Goal: Task Accomplishment & Management: Manage account settings

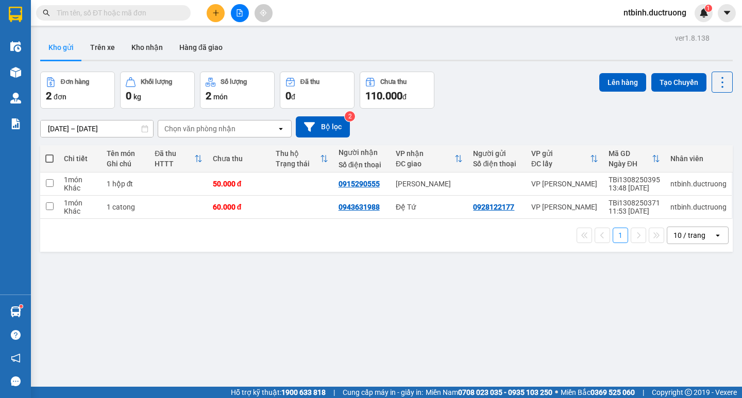
click at [218, 8] on button at bounding box center [216, 13] width 18 height 18
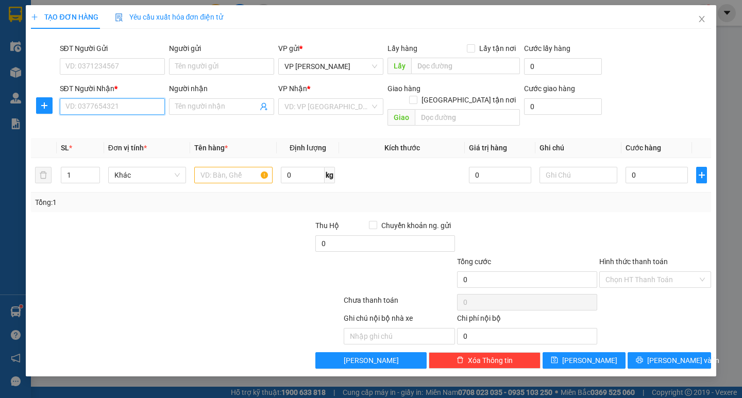
click at [83, 100] on input "SĐT Người Nhận *" at bounding box center [112, 106] width 105 height 16
click at [117, 132] on div "0915673996" at bounding box center [112, 127] width 93 height 11
type input "0915673996"
click at [223, 167] on input "text" at bounding box center [233, 175] width 78 height 16
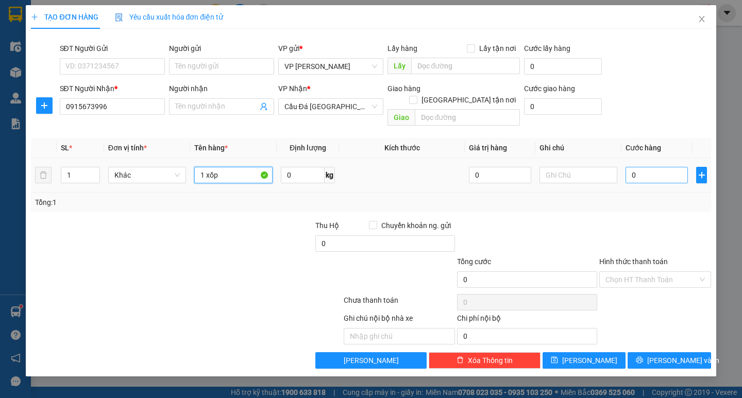
type input "1 xốp"
click at [636, 168] on input "0" at bounding box center [656, 175] width 62 height 16
click at [627, 169] on input "0" at bounding box center [656, 175] width 62 height 16
type input "60"
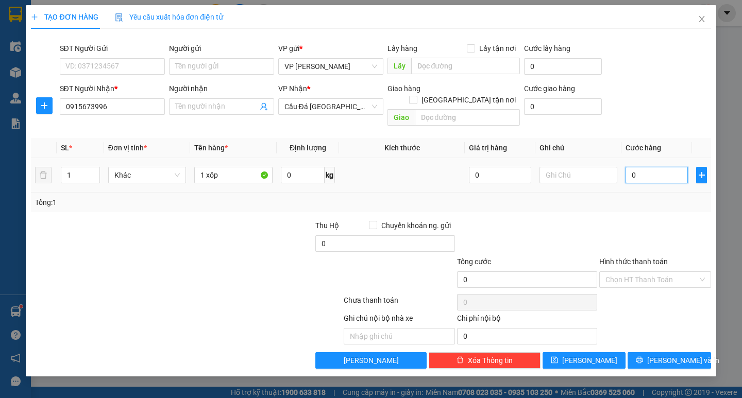
type input "60"
click at [635, 197] on div "Tổng: 1" at bounding box center [370, 202] width 671 height 11
type input "60.000"
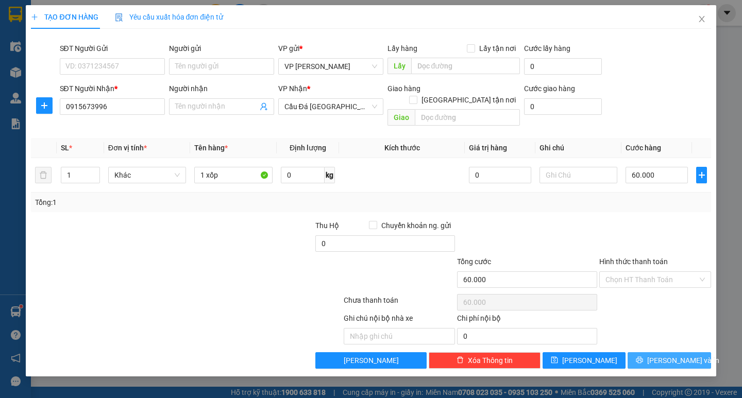
click at [676, 355] on span "[PERSON_NAME] và In" at bounding box center [683, 360] width 72 height 11
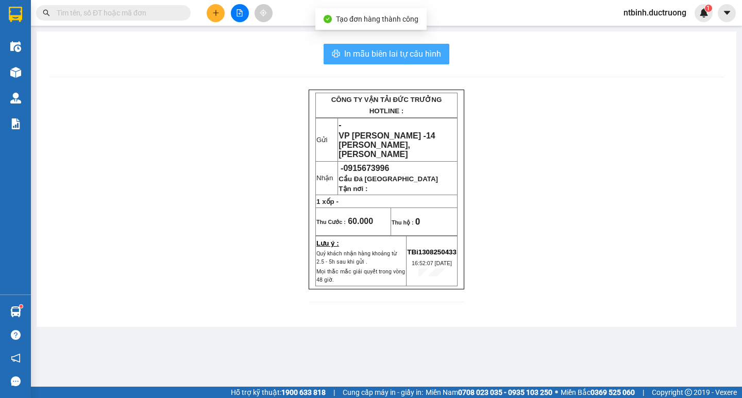
click at [409, 56] on span "In mẫu biên lai tự cấu hình" at bounding box center [392, 53] width 97 height 13
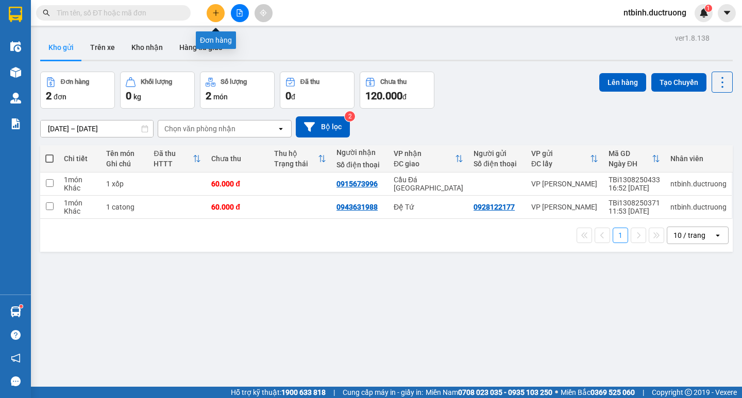
click at [222, 18] on button at bounding box center [216, 13] width 18 height 18
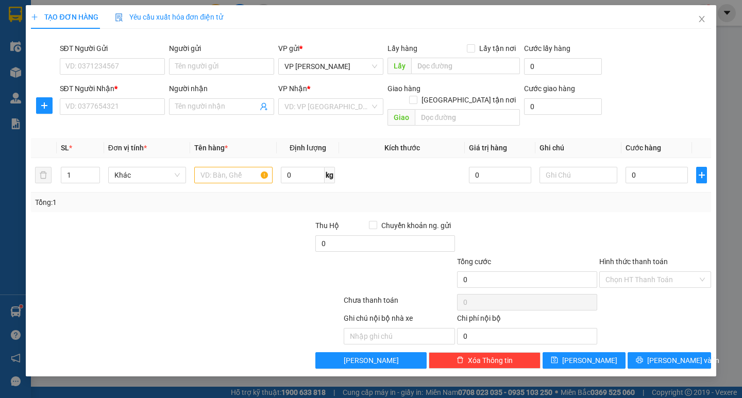
click at [116, 115] on div "SĐT Người Nhận * VD: 0377654321" at bounding box center [112, 101] width 105 height 36
click at [146, 103] on input "SĐT Người Nhận *" at bounding box center [112, 106] width 105 height 16
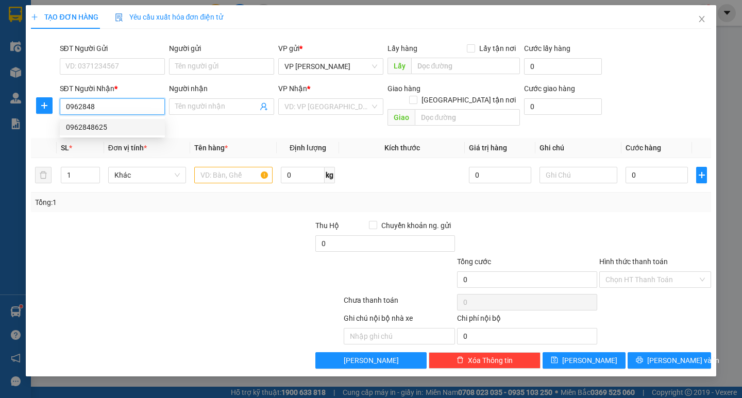
click at [82, 124] on div "0962848625" at bounding box center [112, 127] width 93 height 11
type input "0962848625"
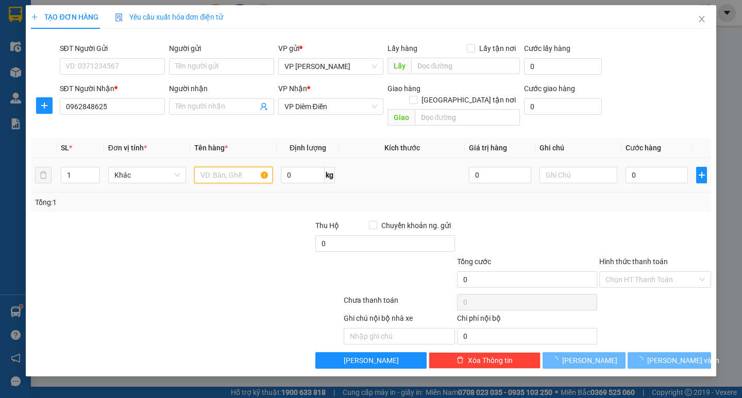
click at [206, 167] on input "text" at bounding box center [233, 175] width 78 height 16
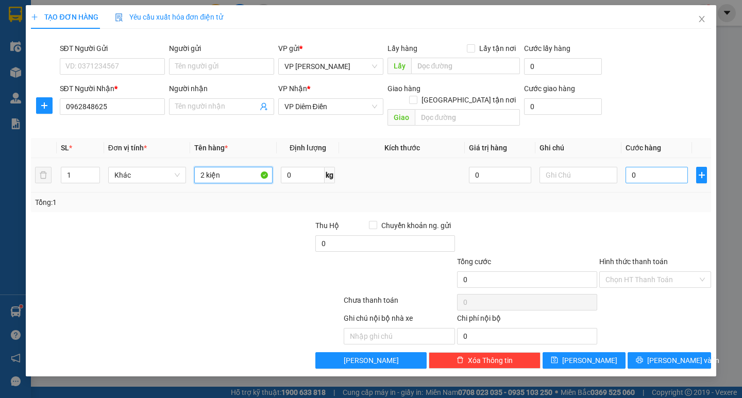
type input "2 kiện"
click at [645, 167] on input "0" at bounding box center [656, 175] width 62 height 16
click at [634, 168] on input "0" at bounding box center [656, 175] width 62 height 16
click at [632, 167] on input "0" at bounding box center [656, 175] width 62 height 16
type input "10"
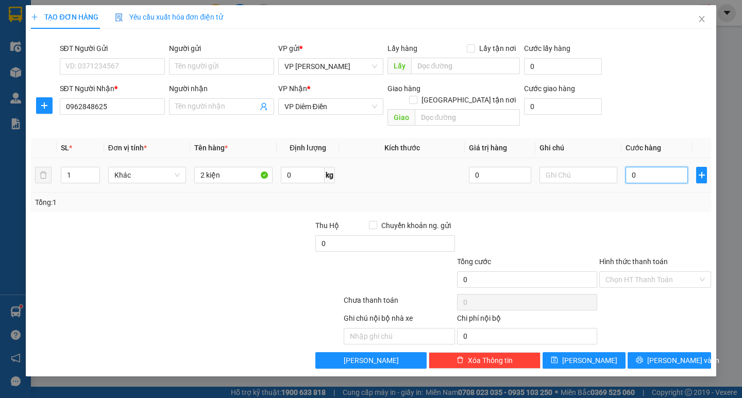
type input "10"
type input "120"
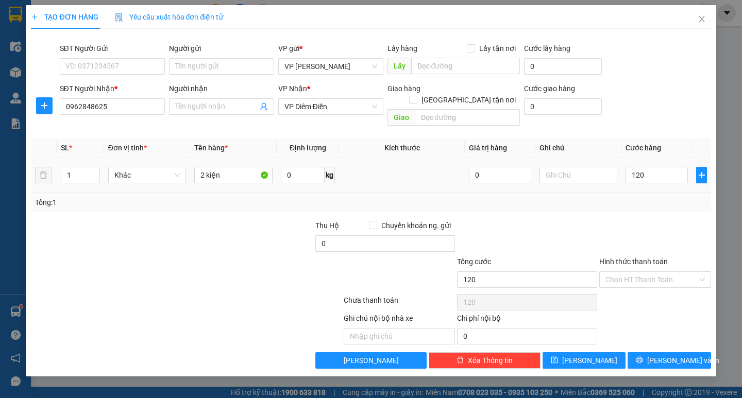
click at [629, 193] on div "Tổng: 1" at bounding box center [370, 203] width 679 height 20
type input "120.000"
click at [643, 356] on icon "printer" at bounding box center [639, 359] width 7 height 7
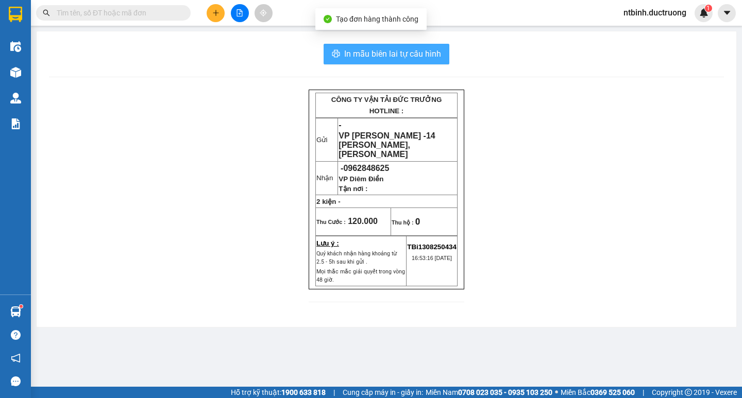
click at [403, 47] on button "In mẫu biên lai tự cấu hình" at bounding box center [386, 54] width 126 height 21
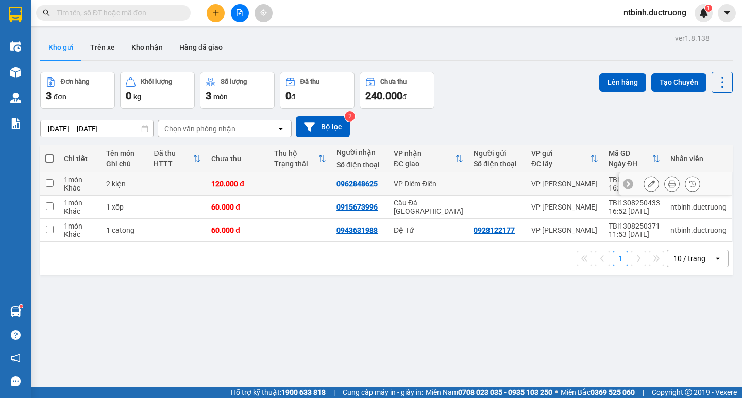
click at [161, 189] on td at bounding box center [177, 184] width 58 height 23
checkbox input "true"
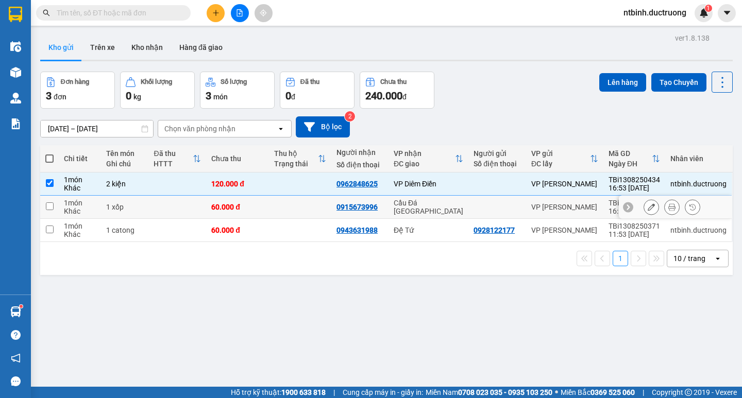
click at [165, 201] on td at bounding box center [177, 207] width 58 height 23
checkbox input "true"
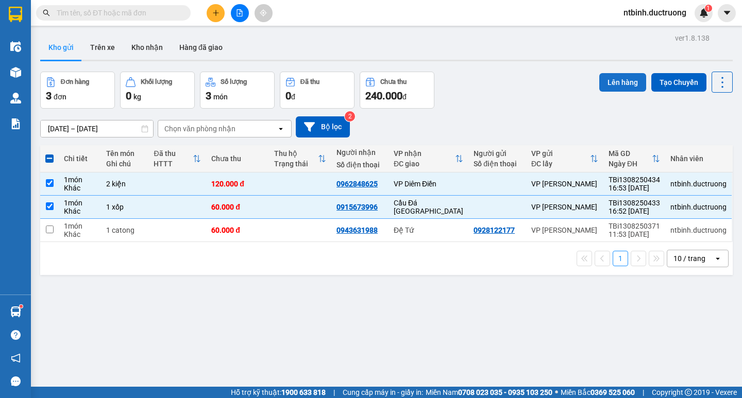
click at [625, 90] on button "Lên hàng" at bounding box center [622, 82] width 47 height 19
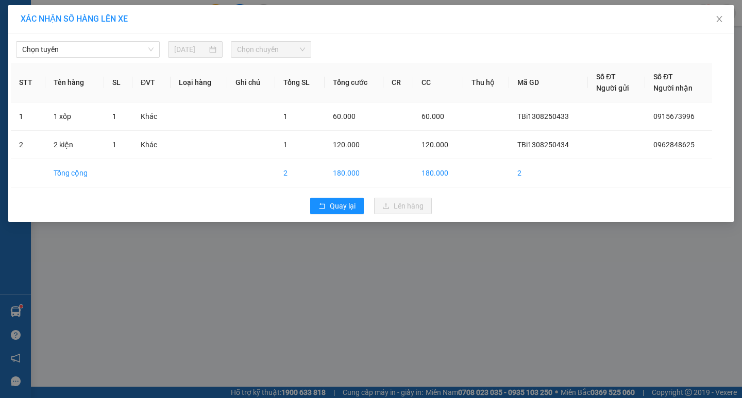
click at [172, 50] on div "[DATE]" at bounding box center [195, 49] width 55 height 16
click at [127, 61] on div "Chọn tuyến 13/08/2025 Chọn chuyến STT Tên hàng SL ĐVT Loại hàng Ghi chú Tổng SL…" at bounding box center [370, 127] width 725 height 189
click at [118, 47] on span "Chọn tuyến" at bounding box center [87, 49] width 131 height 15
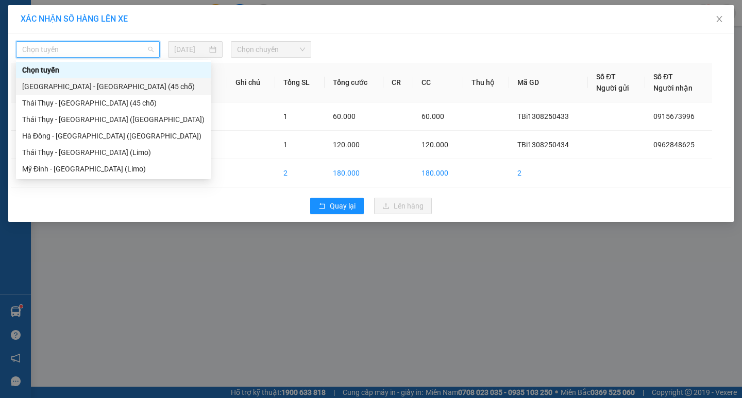
click at [107, 93] on div "[GEOGRAPHIC_DATA] - [GEOGRAPHIC_DATA] (45 chỗ)" at bounding box center [113, 86] width 195 height 16
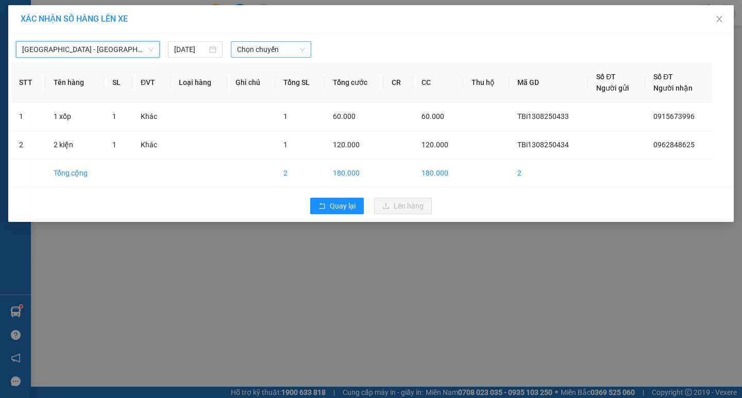
click at [267, 43] on span "Chọn chuyến" at bounding box center [271, 49] width 68 height 15
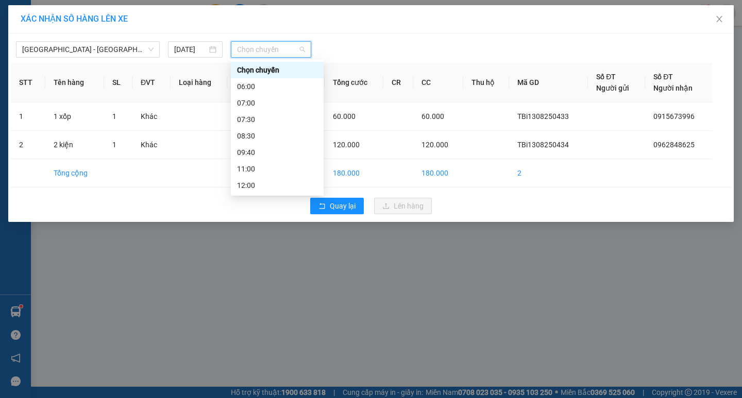
scroll to position [148, 0]
click at [286, 156] on div "18:30" at bounding box center [277, 152] width 80 height 11
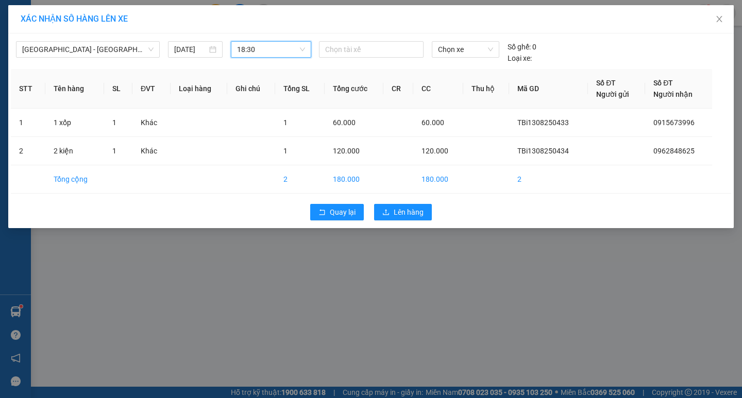
click at [264, 57] on div "18:30" at bounding box center [271, 49] width 80 height 16
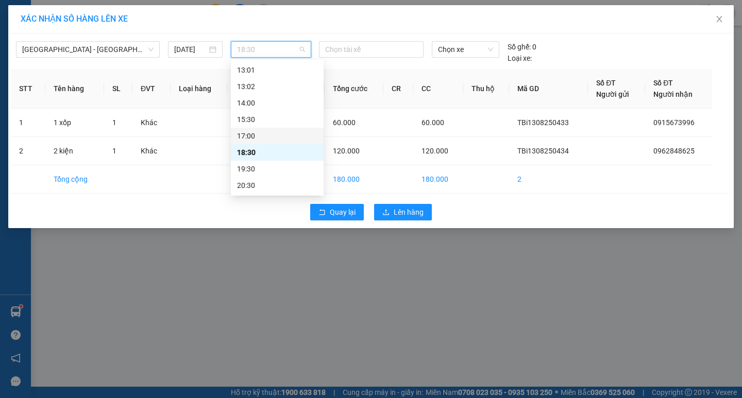
click at [258, 134] on div "17:00" at bounding box center [277, 135] width 80 height 11
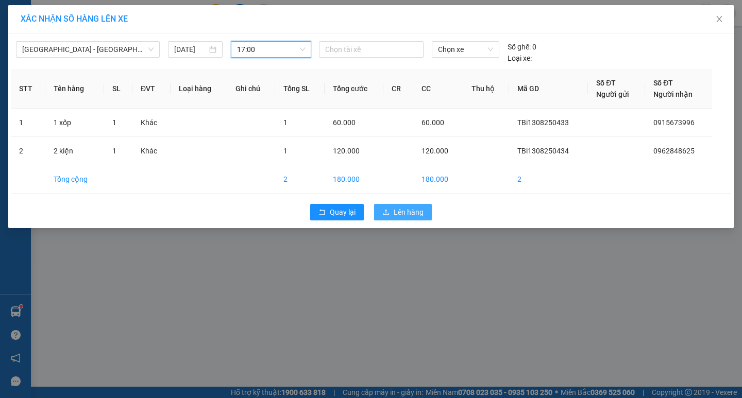
click at [417, 209] on span "Lên hàng" at bounding box center [409, 212] width 30 height 11
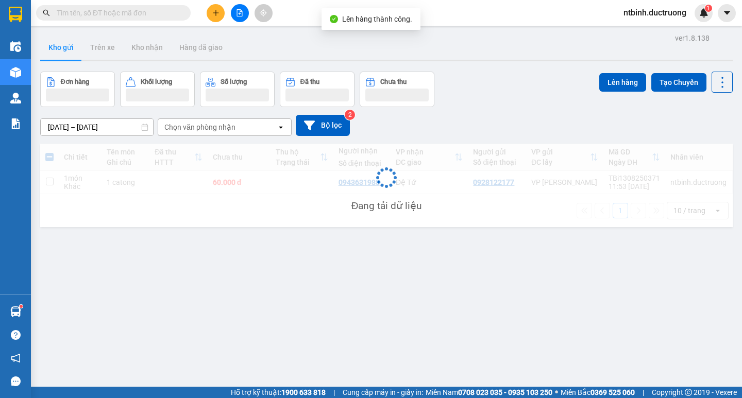
click at [235, 16] on button at bounding box center [240, 13] width 18 height 18
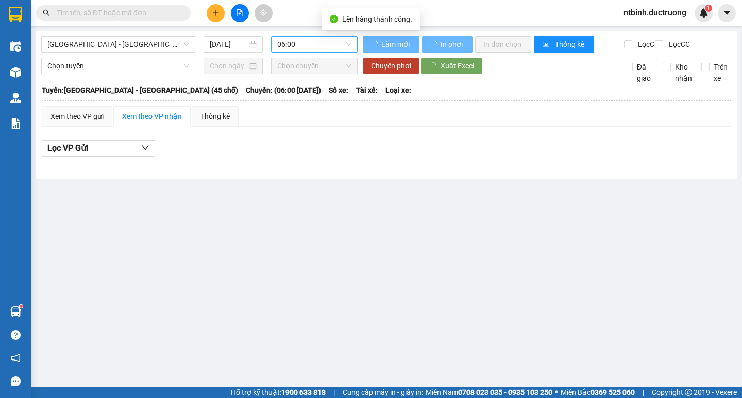
click at [298, 46] on span "06:00" at bounding box center [314, 44] width 74 height 15
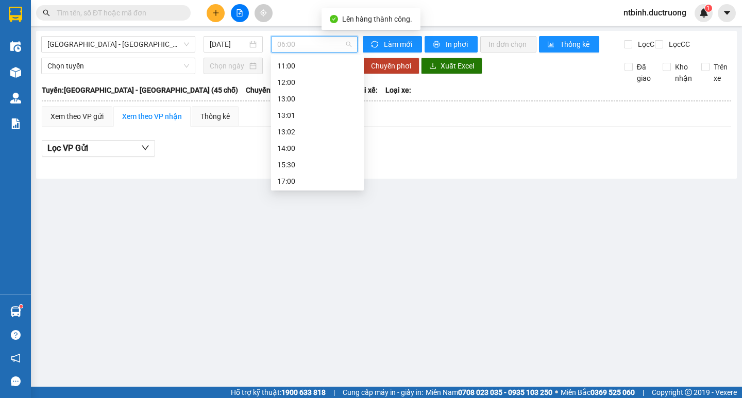
scroll to position [128, 0]
click at [307, 147] on div "17:00" at bounding box center [317, 150] width 80 height 11
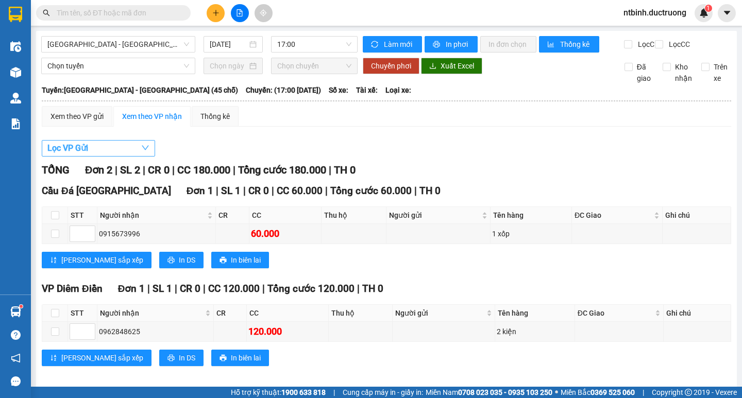
click at [119, 153] on button "Lọc VP Gửi" at bounding box center [98, 148] width 113 height 16
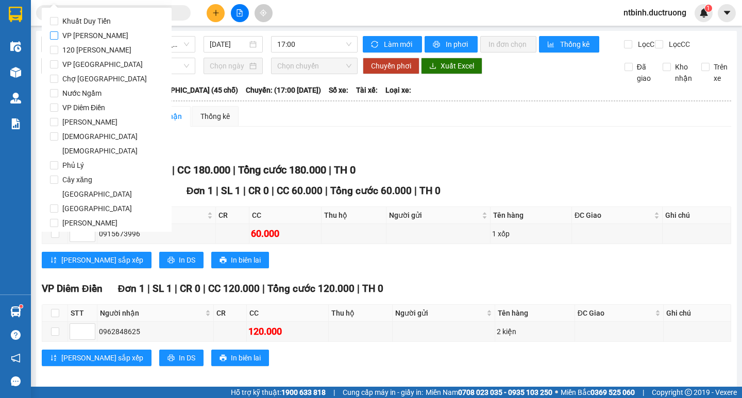
click at [90, 35] on span "VP [PERSON_NAME]" at bounding box center [95, 35] width 74 height 14
click at [58, 35] on input "VP [PERSON_NAME]" at bounding box center [54, 35] width 8 height 8
checkbox input "true"
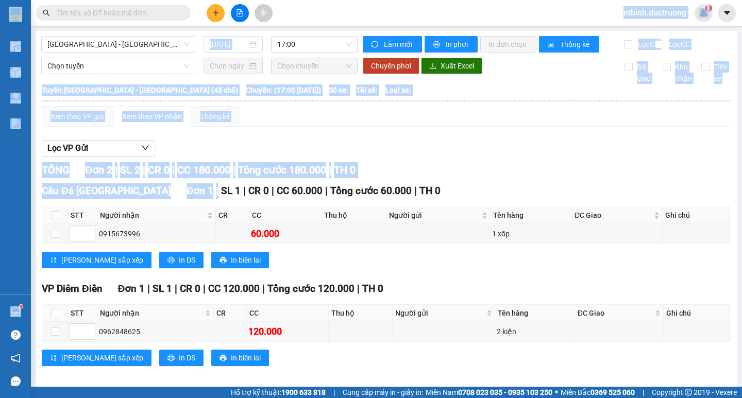
drag, startPoint x: 180, startPoint y: 20, endPoint x: 146, endPoint y: 209, distance: 192.6
click at [171, 207] on section "Kết quả tìm kiếm ( 0 ) Bộ lọc No Data ntbinh.ductruong 1 Điều hành xe Kho hàng …" at bounding box center [371, 199] width 742 height 398
click at [127, 155] on button "Lọc VP Gửi" at bounding box center [98, 148] width 113 height 16
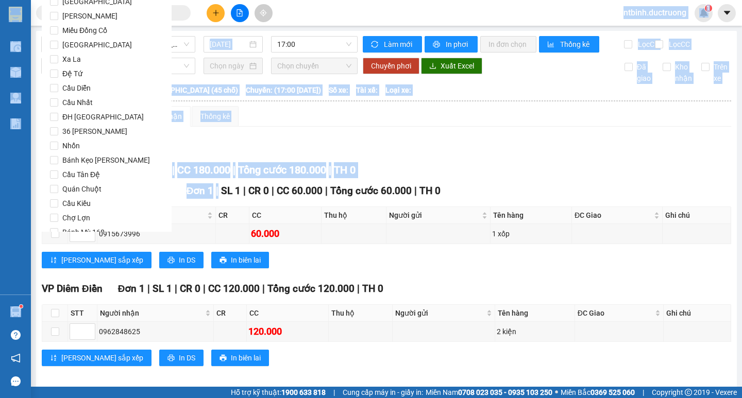
scroll to position [858, 0]
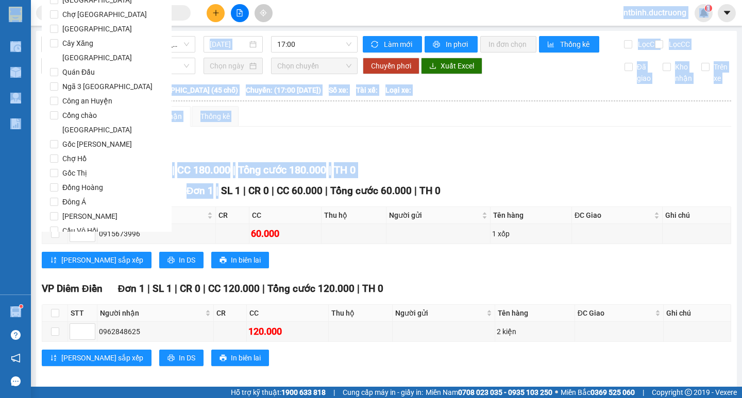
click at [61, 284] on span "Lọc" at bounding box center [64, 289] width 12 height 11
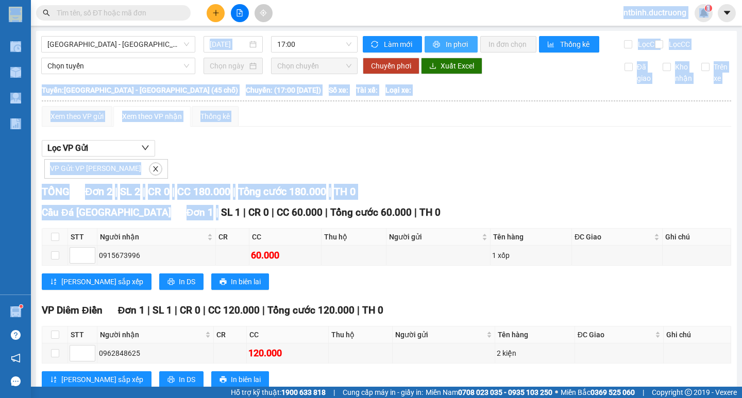
click at [468, 44] on button "In phơi" at bounding box center [450, 44] width 53 height 16
click at [542, 163] on div "Lọc VP Gửi VP Gửi: VP Trần Bình" at bounding box center [386, 159] width 689 height 39
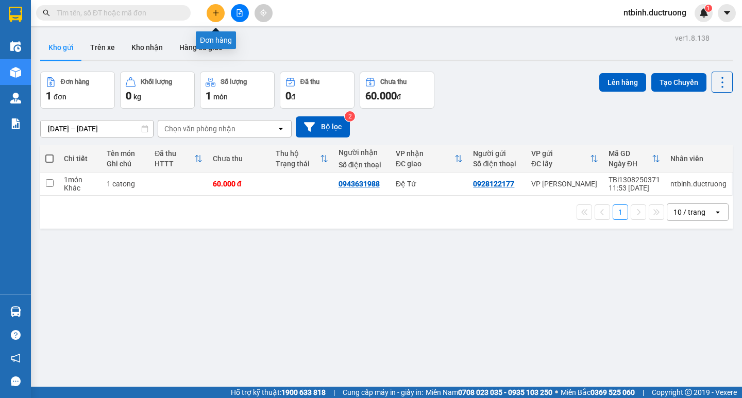
click at [212, 12] on icon "plus" at bounding box center [215, 12] width 7 height 7
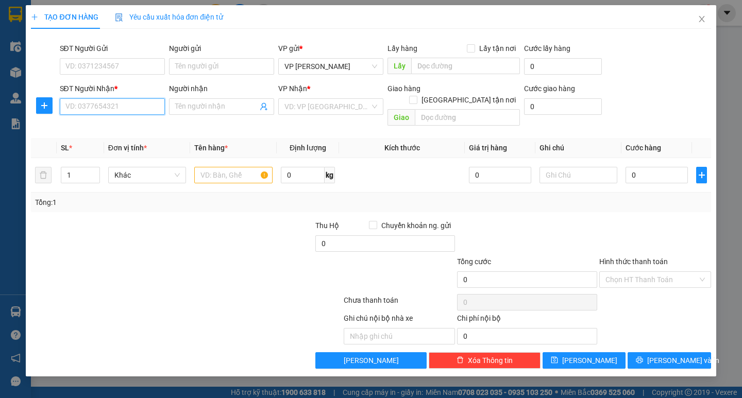
click at [117, 103] on input "SĐT Người Nhận *" at bounding box center [112, 106] width 105 height 16
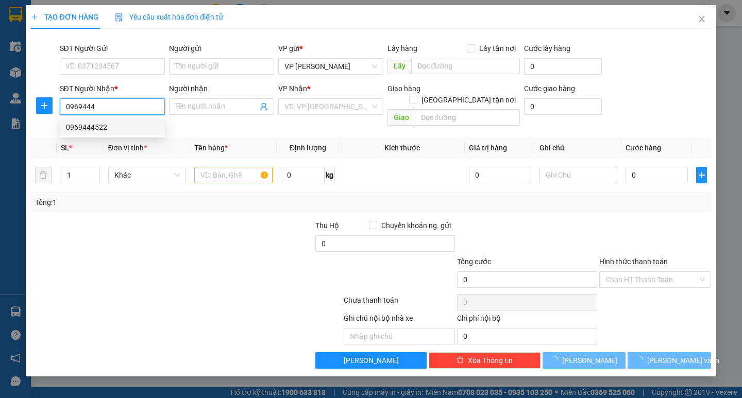
click at [112, 131] on div "0969444522" at bounding box center [112, 127] width 93 height 11
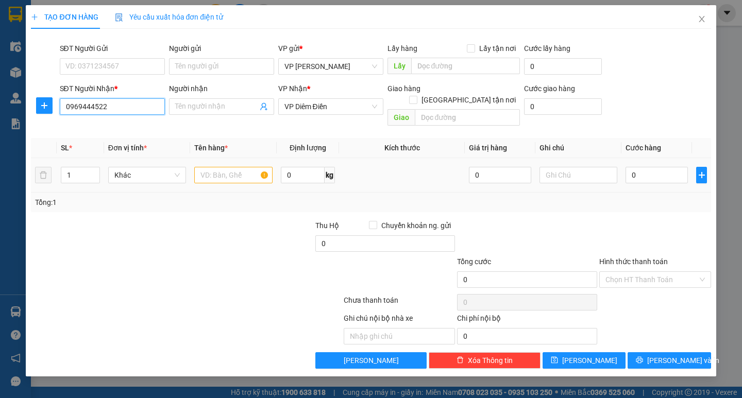
type input "0969444"
click at [214, 167] on input "text" at bounding box center [233, 175] width 78 height 16
type input "1 bọc đen"
click at [640, 172] on div "0" at bounding box center [656, 175] width 62 height 21
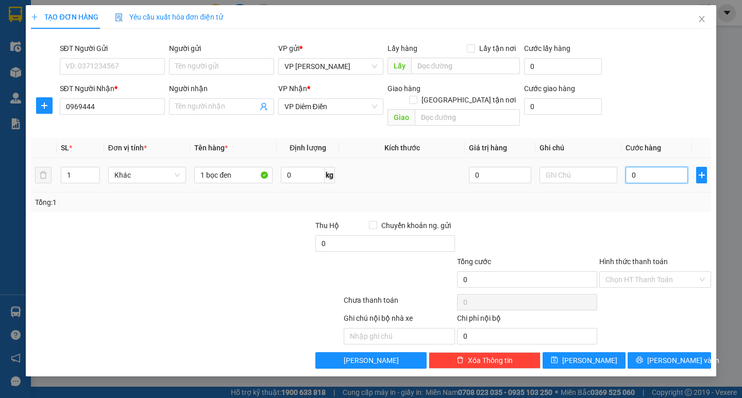
click at [636, 167] on input "0" at bounding box center [656, 175] width 62 height 16
click at [631, 167] on input "0" at bounding box center [656, 175] width 62 height 16
type input "40"
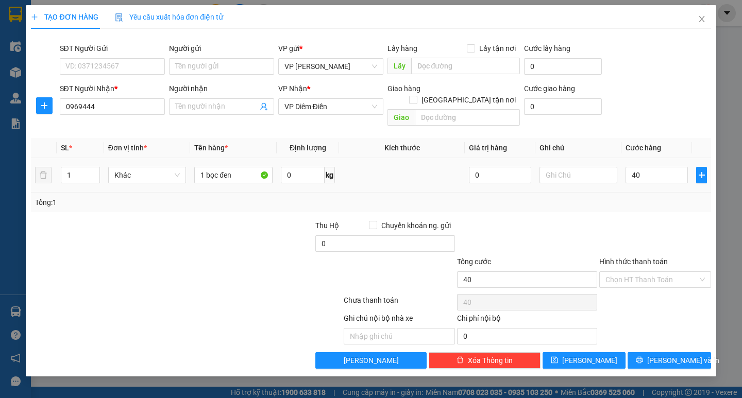
click at [631, 193] on div "Tổng: 1" at bounding box center [370, 203] width 679 height 20
type input "40.000"
click at [665, 355] on span "[PERSON_NAME] và In" at bounding box center [683, 360] width 72 height 11
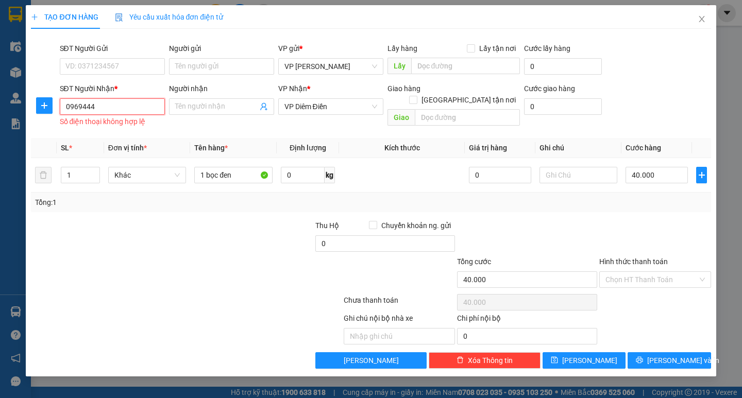
click at [104, 103] on input "0969444" at bounding box center [112, 106] width 105 height 16
click at [112, 122] on div "0969444522" at bounding box center [112, 127] width 93 height 11
type input "0969444522"
click at [673, 338] on div "Transit Pickup Surcharge Ids Transit Deliver Surcharge Ids Transit Deliver Surc…" at bounding box center [370, 203] width 679 height 332
click at [674, 355] on span "[PERSON_NAME] và In" at bounding box center [683, 360] width 72 height 11
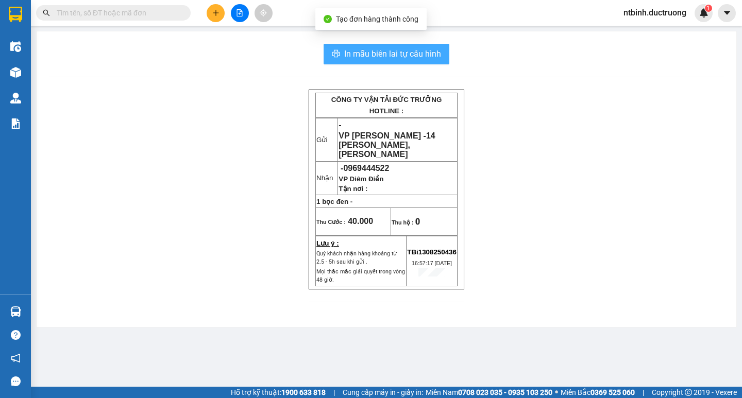
click at [358, 45] on button "In mẫu biên lai tự cấu hình" at bounding box center [386, 54] width 126 height 21
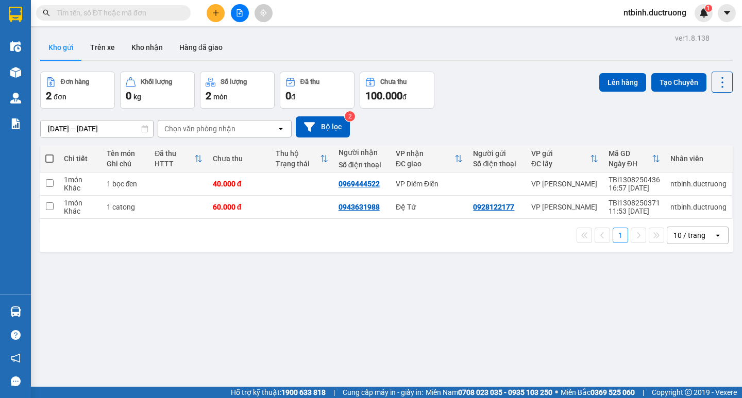
click at [219, 18] on button at bounding box center [216, 13] width 18 height 18
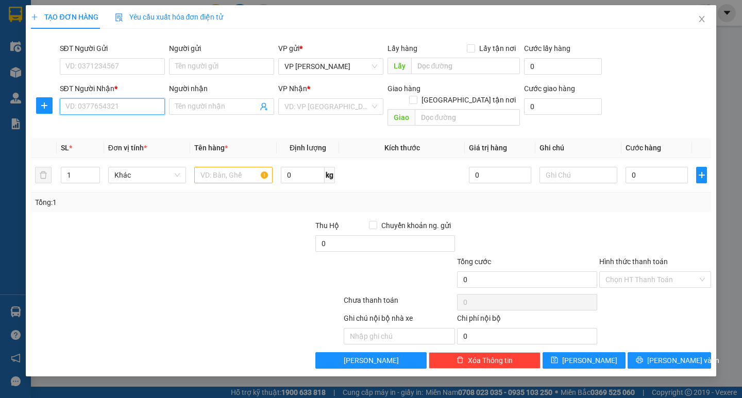
click at [137, 105] on input "SĐT Người Nhận *" at bounding box center [112, 106] width 105 height 16
click at [125, 125] on div "0986260369" at bounding box center [112, 127] width 93 height 11
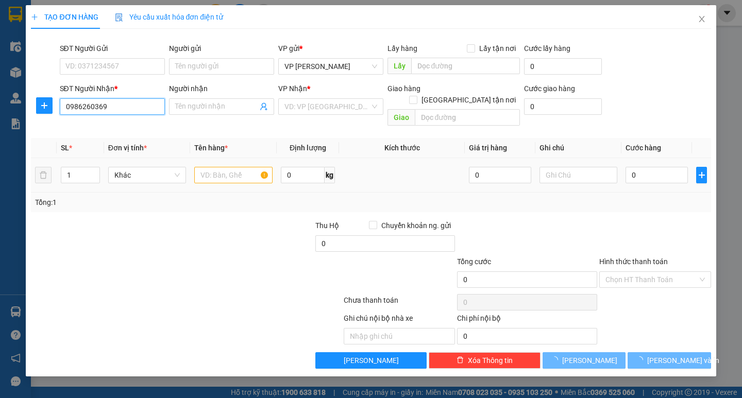
type input "0986260369"
click at [233, 167] on input "text" at bounding box center [233, 175] width 78 height 16
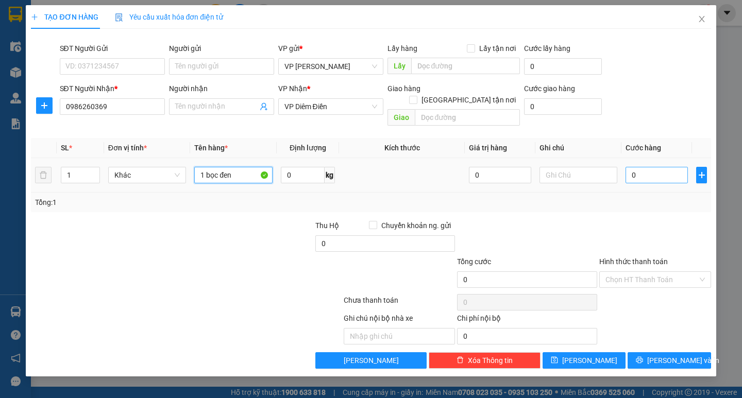
type input "1 bọc đen"
click at [633, 167] on input "0" at bounding box center [656, 175] width 62 height 16
click at [630, 167] on input "0" at bounding box center [656, 175] width 62 height 16
type input "50"
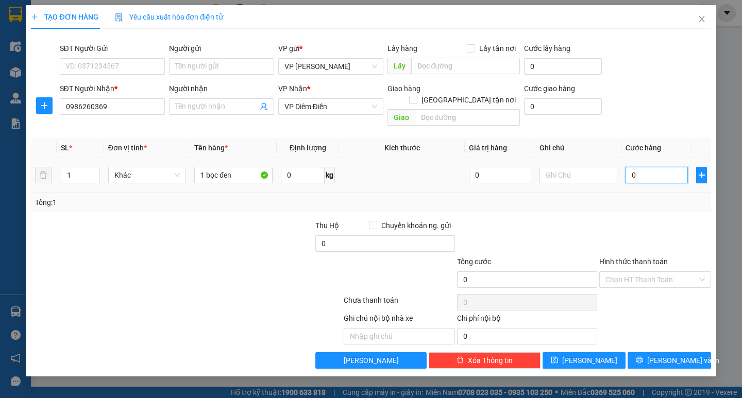
type input "50"
click at [631, 220] on div at bounding box center [655, 238] width 114 height 36
type input "50.000"
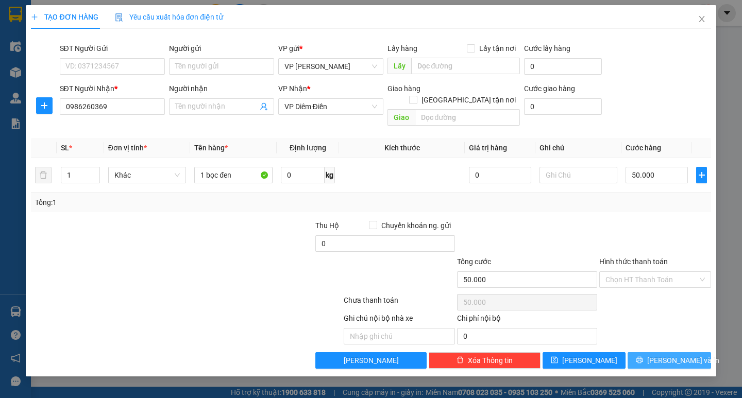
click at [669, 357] on button "[PERSON_NAME] và In" at bounding box center [668, 360] width 83 height 16
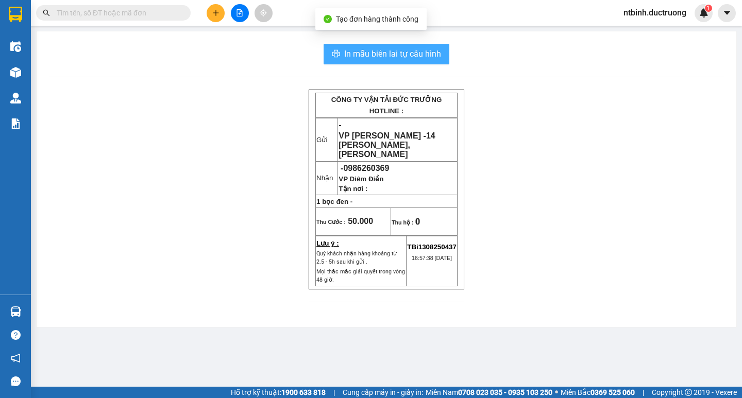
click at [401, 52] on span "In mẫu biên lai tự cấu hình" at bounding box center [392, 53] width 97 height 13
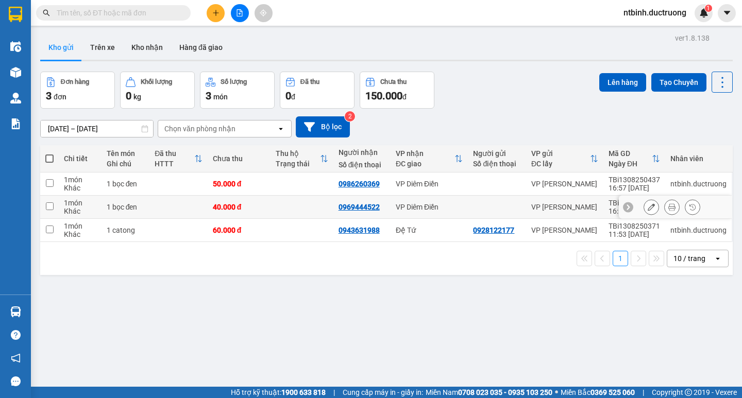
click at [254, 202] on td "40.000 đ" at bounding box center [239, 207] width 63 height 23
checkbox input "true"
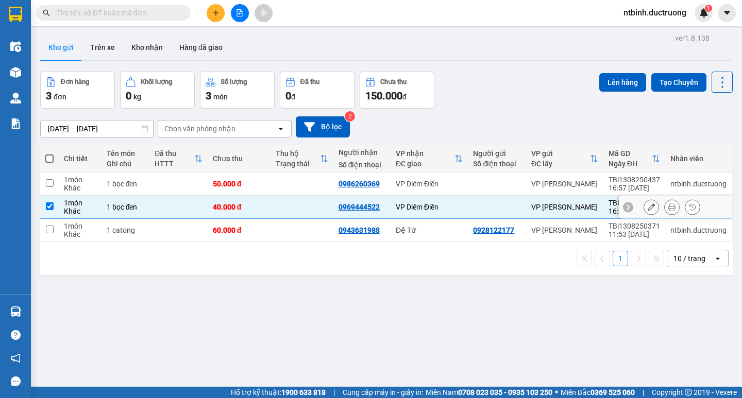
click at [266, 192] on td "50.000 đ" at bounding box center [239, 184] width 63 height 23
checkbox input "true"
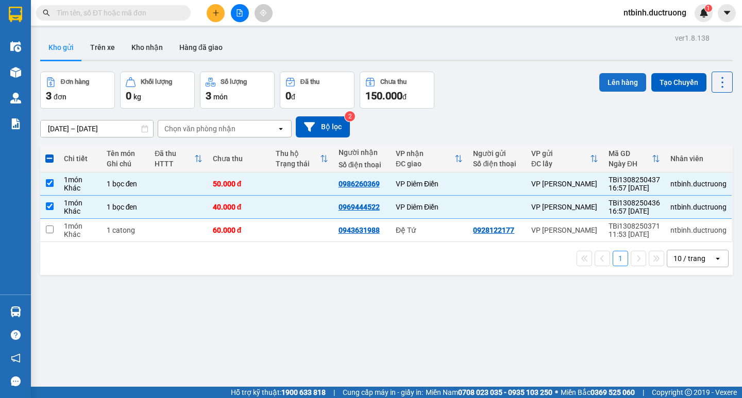
click at [604, 77] on button "Lên hàng" at bounding box center [622, 82] width 47 height 19
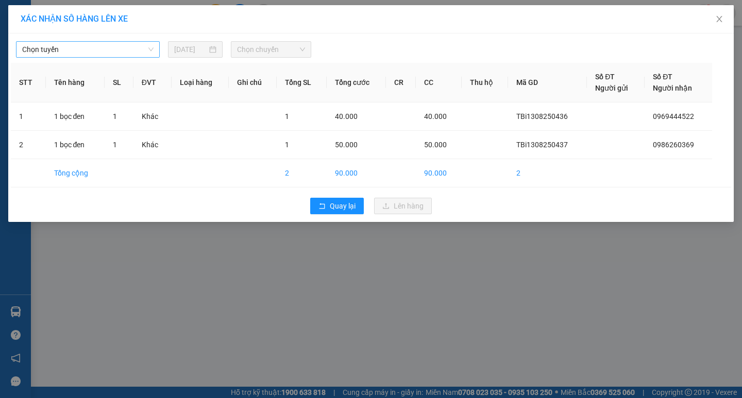
click at [93, 50] on span "Chọn tuyến" at bounding box center [87, 49] width 131 height 15
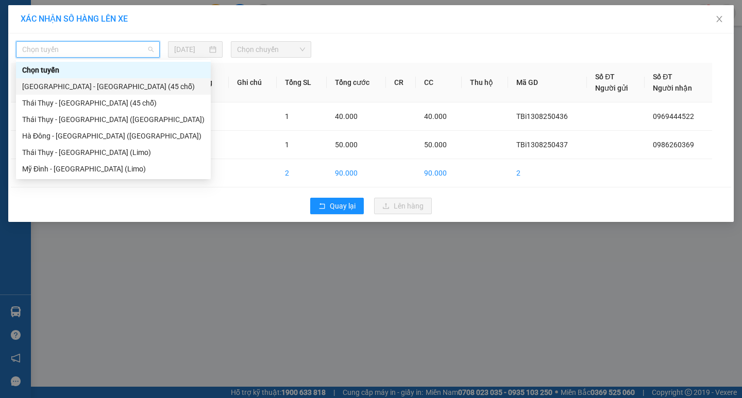
click at [103, 84] on div "[GEOGRAPHIC_DATA] - [GEOGRAPHIC_DATA] (45 chỗ)" at bounding box center [113, 86] width 182 height 11
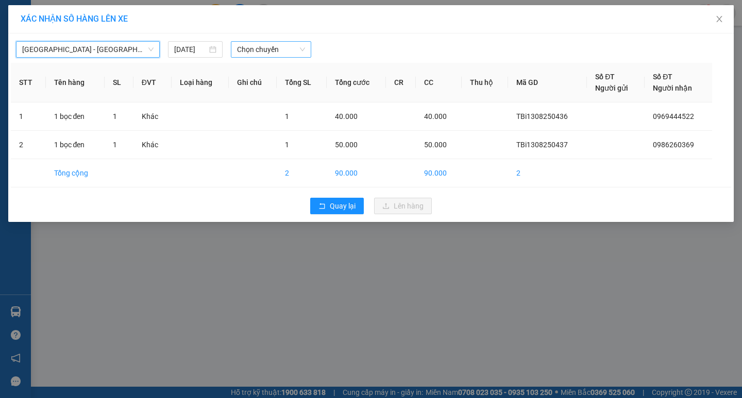
click at [259, 51] on span "Chọn chuyến" at bounding box center [271, 49] width 68 height 15
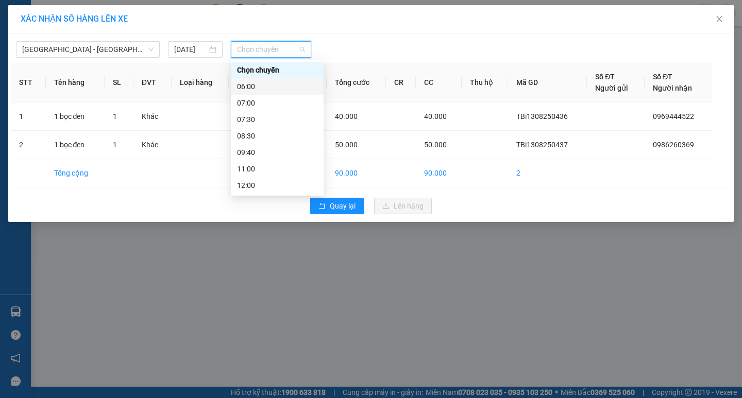
scroll to position [148, 0]
click at [259, 127] on div "15:30" at bounding box center [277, 119] width 93 height 16
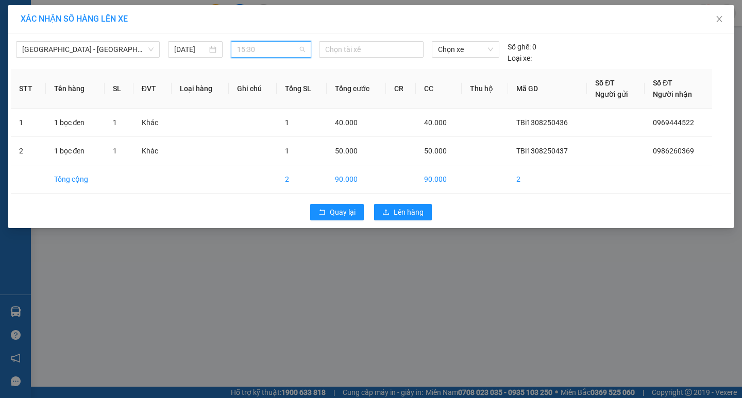
click at [269, 56] on span "15:30" at bounding box center [271, 49] width 68 height 15
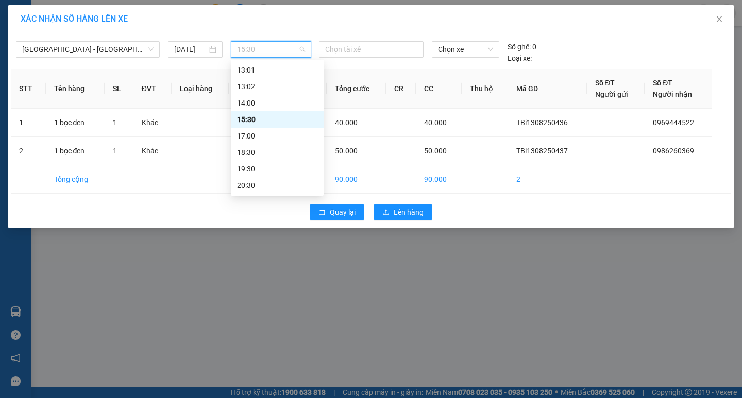
click at [260, 135] on div "17:00" at bounding box center [277, 135] width 80 height 11
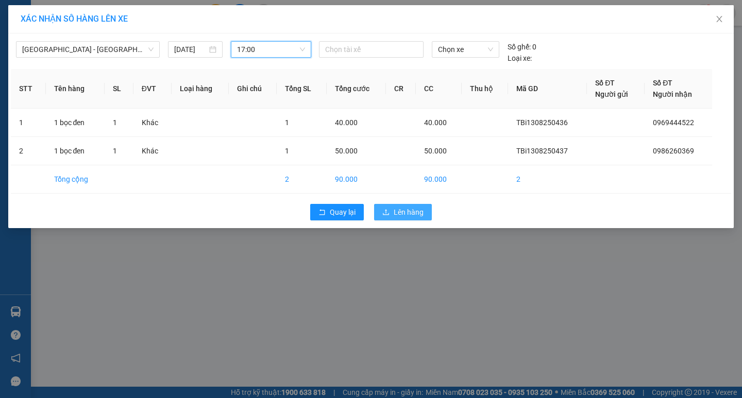
click at [410, 214] on span "Lên hàng" at bounding box center [409, 212] width 30 height 11
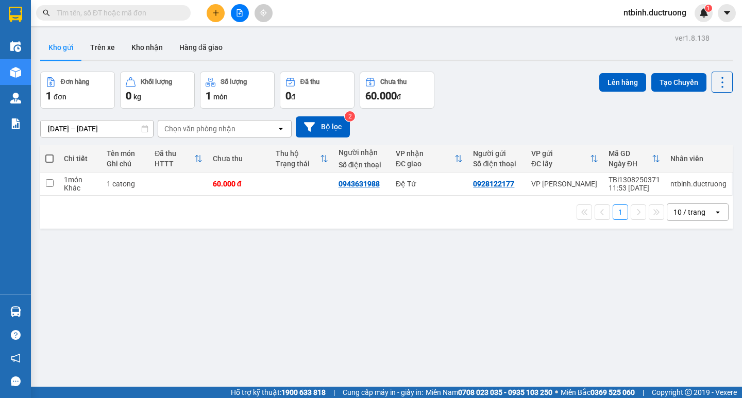
click at [215, 24] on div "Kết quả tìm kiếm ( 0 ) Bộ lọc No Data ntbinh.ductruong 1" at bounding box center [371, 13] width 742 height 26
click at [215, 23] on div "Kết quả tìm kiếm ( 0 ) Bộ lọc No Data ntbinh.ductruong 1" at bounding box center [371, 13] width 742 height 26
click at [215, 15] on icon "plus" at bounding box center [215, 12] width 7 height 7
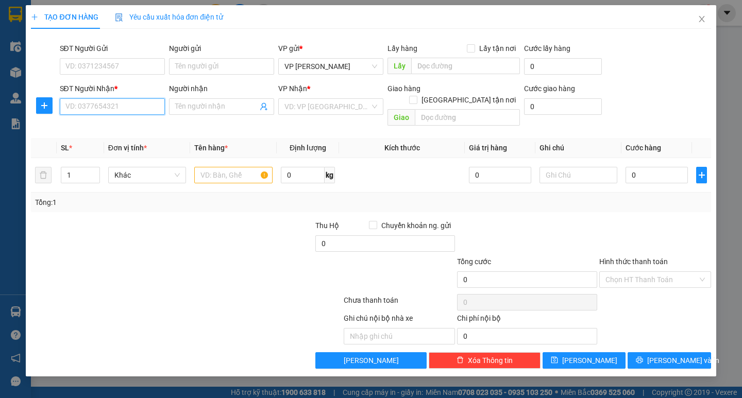
click at [139, 106] on input "SĐT Người Nhận *" at bounding box center [112, 106] width 105 height 16
click at [149, 128] on div "0915628628 - NGUYỆT 0867676092" at bounding box center [124, 127] width 117 height 11
type input "0915628628"
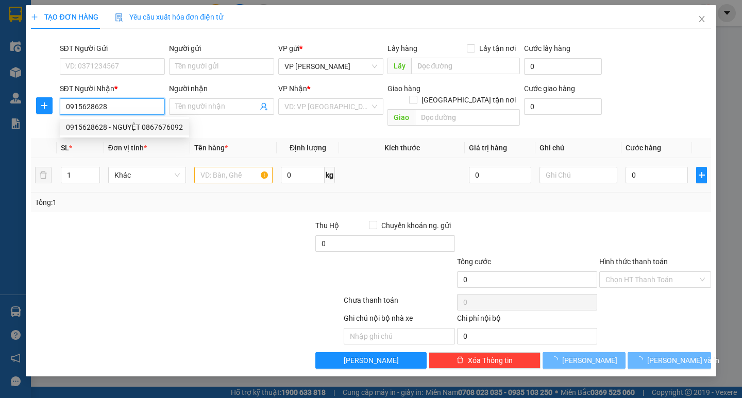
type input "NGUYỆT 0867676092"
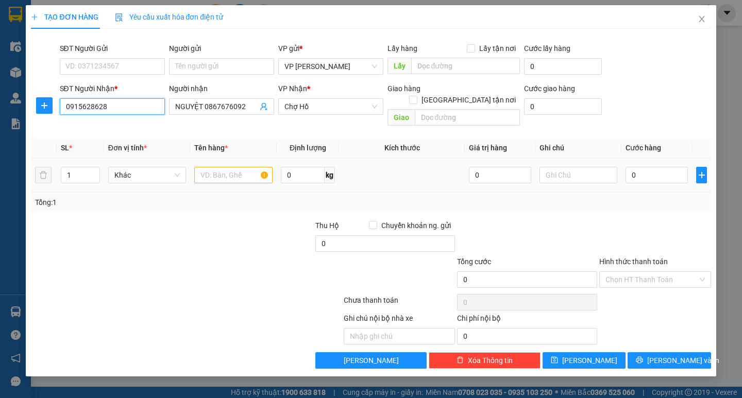
type input "0915628628"
click at [232, 167] on input "text" at bounding box center [233, 175] width 78 height 16
type input "1 hồ sơ"
click at [623, 162] on td "0" at bounding box center [656, 175] width 71 height 35
click at [632, 167] on input "0" at bounding box center [656, 175] width 62 height 16
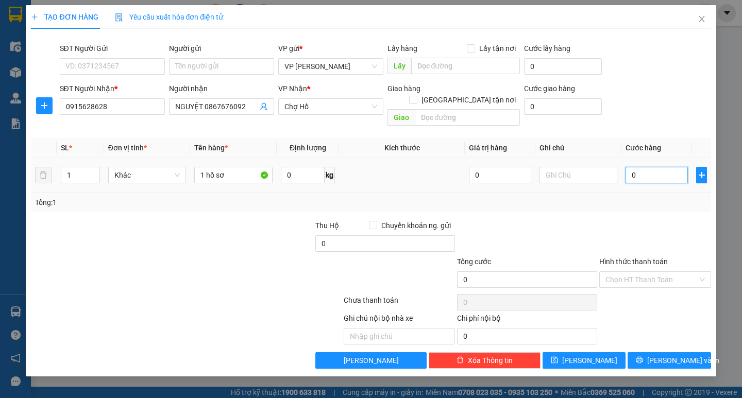
click at [628, 167] on input "0" at bounding box center [656, 175] width 62 height 16
type input "30"
click at [624, 197] on div "Tổng: 1" at bounding box center [370, 202] width 671 height 11
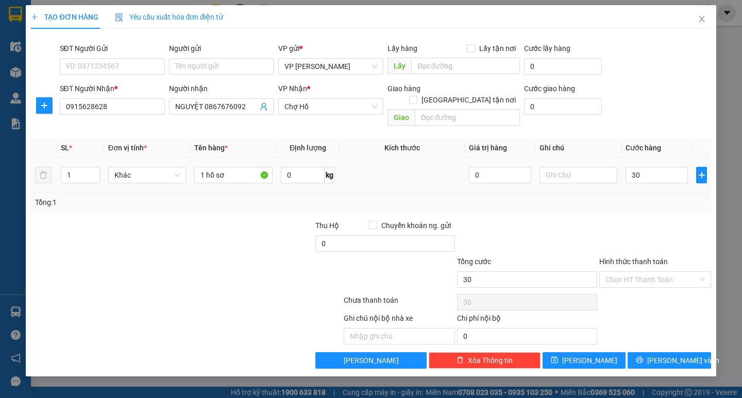
type input "30.000"
click at [653, 338] on div "Transit Pickup Surcharge Ids Transit Deliver Surcharge Ids Transit Deliver Surc…" at bounding box center [370, 203] width 679 height 332
click at [656, 352] on button "[PERSON_NAME] và In" at bounding box center [668, 360] width 83 height 16
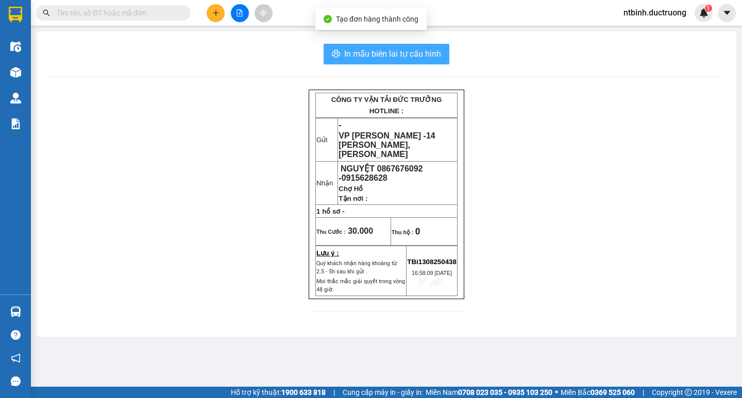
click at [392, 55] on span "In mẫu biên lai tự cấu hình" at bounding box center [392, 53] width 97 height 13
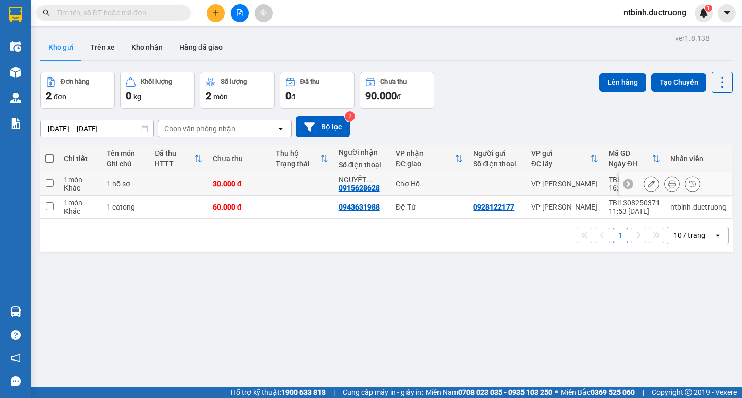
click at [263, 190] on td "30.000 đ" at bounding box center [239, 184] width 63 height 23
checkbox input "true"
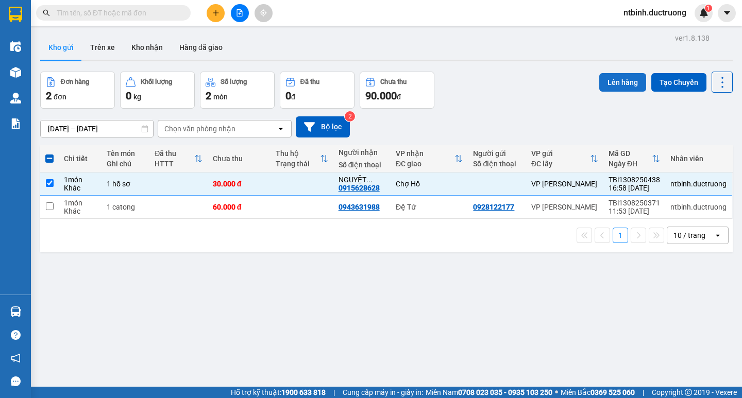
click at [618, 84] on button "Lên hàng" at bounding box center [622, 82] width 47 height 19
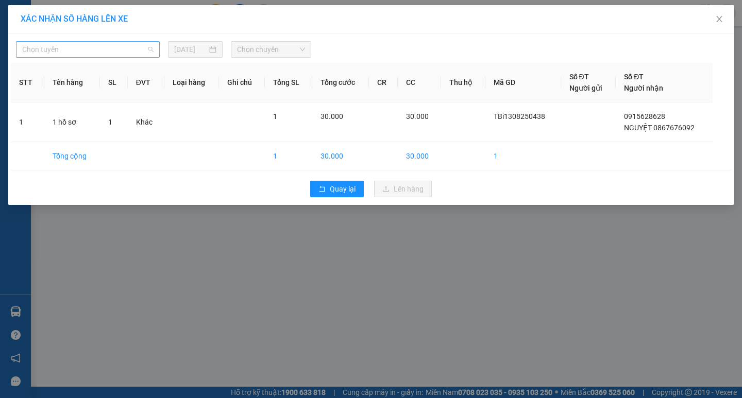
click at [67, 43] on span "Chọn tuyến" at bounding box center [87, 49] width 131 height 15
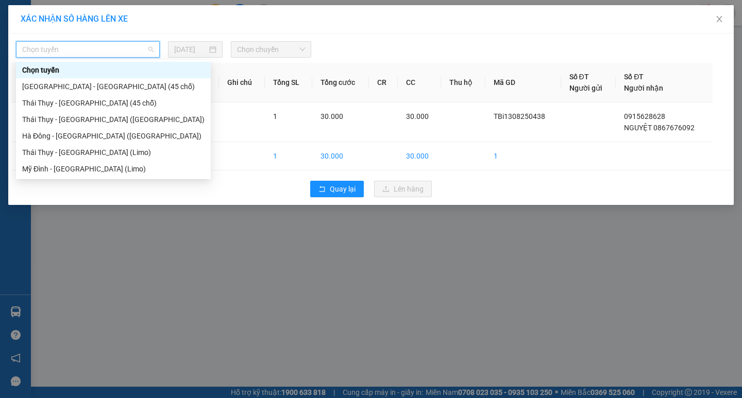
click at [77, 83] on div "[GEOGRAPHIC_DATA] - [GEOGRAPHIC_DATA] (45 chỗ)" at bounding box center [113, 86] width 182 height 11
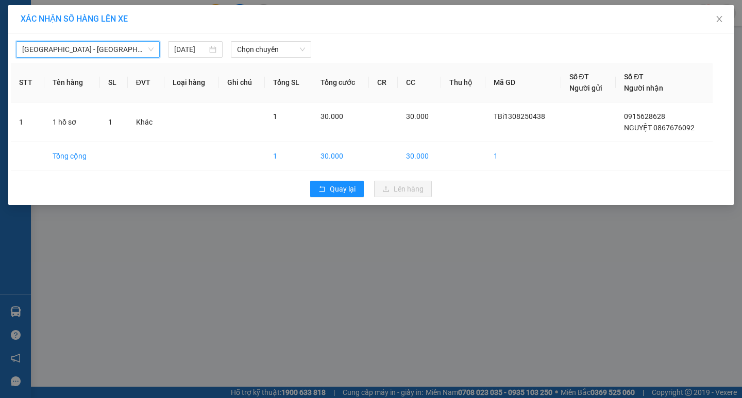
click at [267, 64] on th "Tổng SL" at bounding box center [288, 83] width 47 height 40
click at [266, 57] on span "Chọn chuyến" at bounding box center [271, 49] width 68 height 15
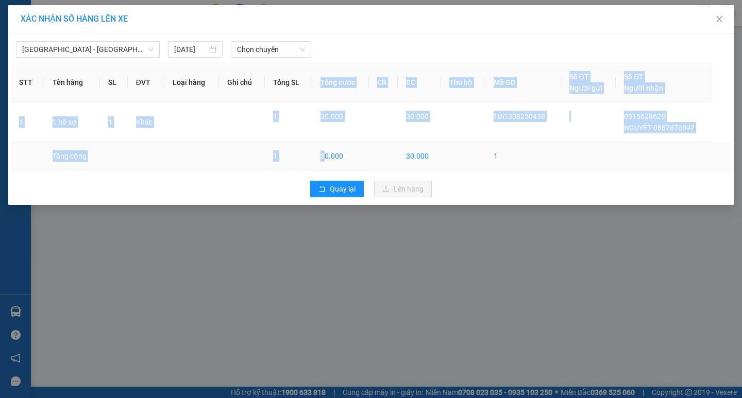
drag, startPoint x: 324, startPoint y: 104, endPoint x: 324, endPoint y: 161, distance: 57.7
click at [324, 161] on table "STT Tên hàng SL ĐVT Loại hàng Ghi chú Tổng SL Tổng cước CR CC Thu hộ Mã GD Số Đ…" at bounding box center [371, 117] width 720 height 108
click at [349, 69] on th "Tổng cước" at bounding box center [340, 83] width 57 height 40
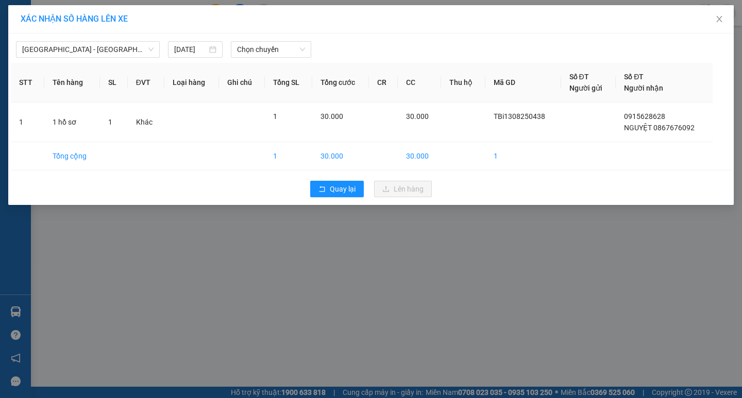
click at [340, 50] on div at bounding box center [463, 49] width 298 height 16
click at [236, 50] on div "Chọn chuyến" at bounding box center [271, 49] width 80 height 16
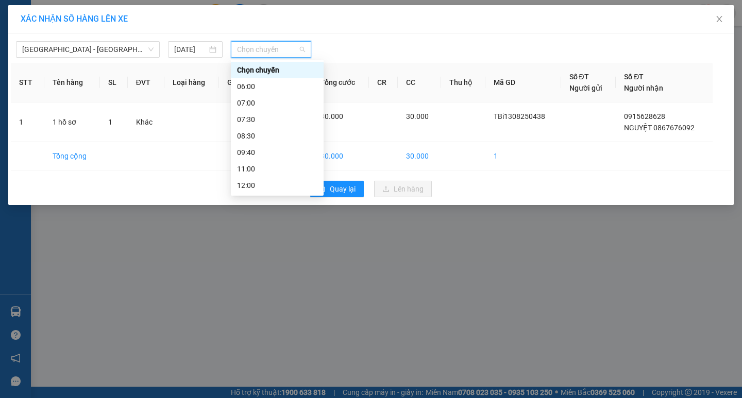
scroll to position [148, 0]
click at [265, 142] on div "17:00" at bounding box center [277, 136] width 93 height 16
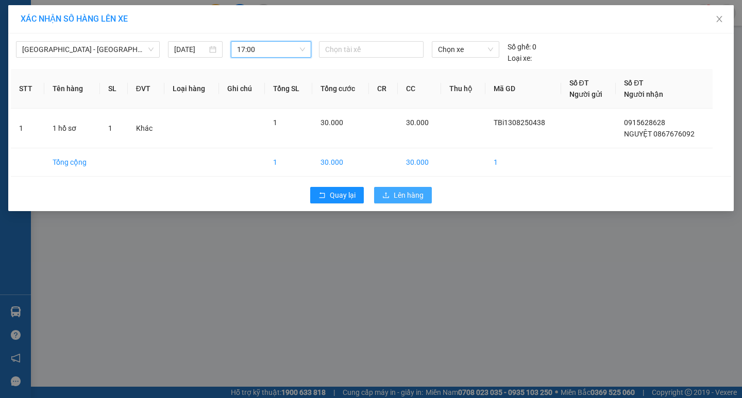
click at [403, 202] on button "Lên hàng" at bounding box center [403, 195] width 58 height 16
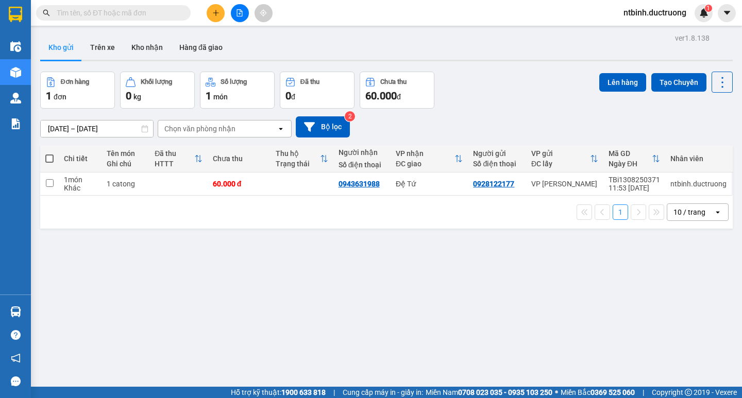
click at [249, 20] on div at bounding box center [239, 13] width 77 height 18
click at [243, 16] on button at bounding box center [240, 13] width 18 height 18
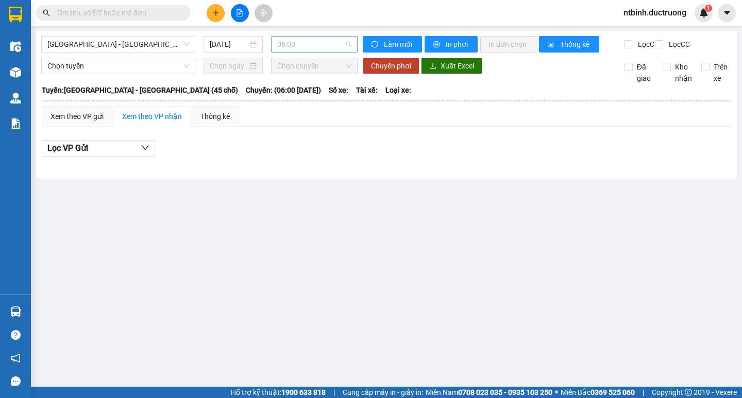
click at [286, 45] on span "06:00" at bounding box center [314, 44] width 74 height 15
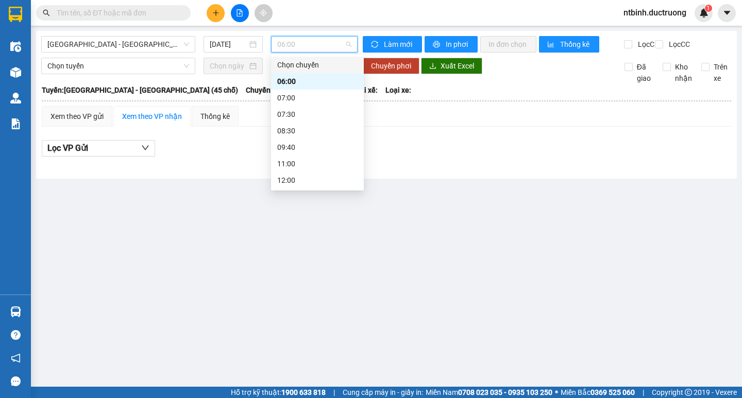
scroll to position [148, 0]
click at [305, 129] on div "17:00" at bounding box center [317, 130] width 80 height 11
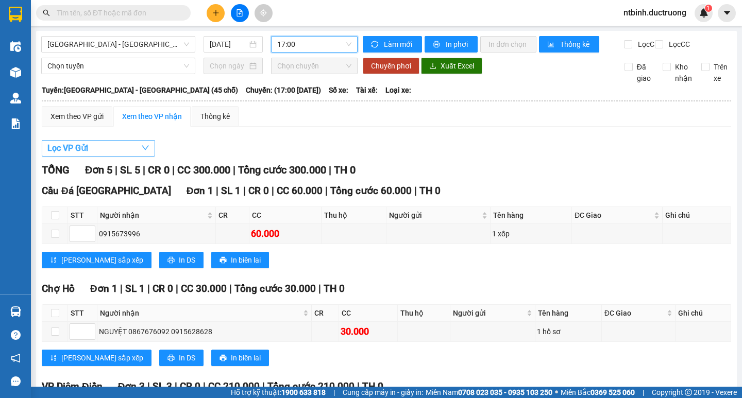
click at [86, 155] on span "Lọc VP Gửi" at bounding box center [67, 148] width 41 height 13
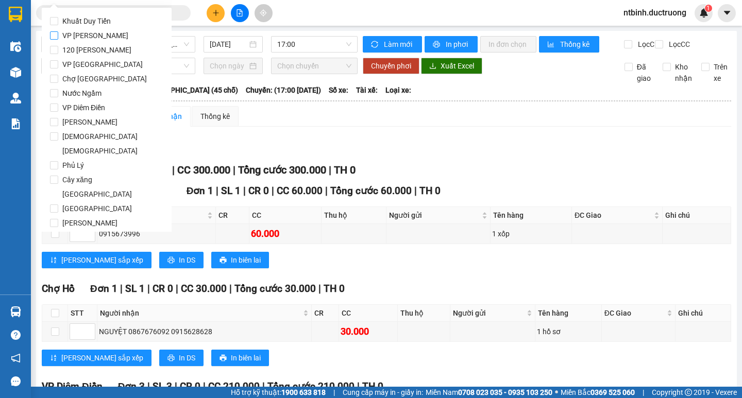
click at [99, 41] on span "VP [PERSON_NAME]" at bounding box center [95, 35] width 74 height 14
click at [58, 40] on input "VP [PERSON_NAME]" at bounding box center [54, 35] width 8 height 8
checkbox input "true"
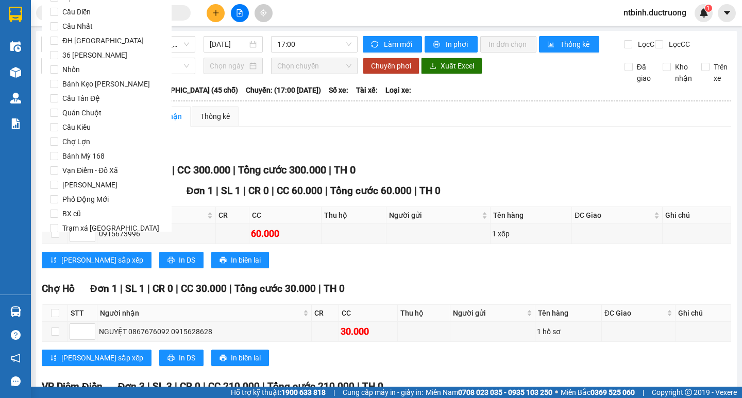
scroll to position [858, 0]
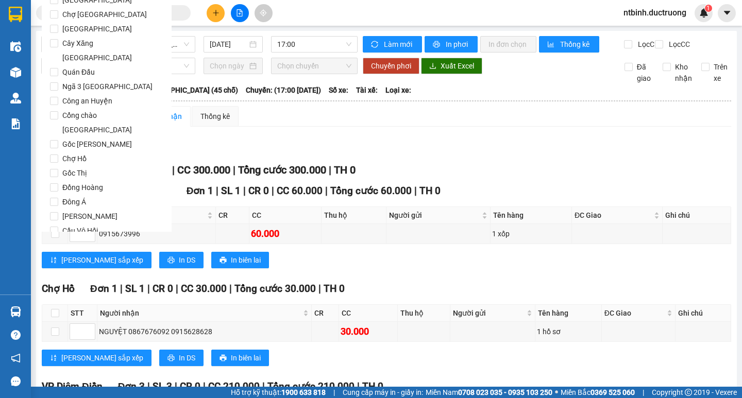
click at [52, 281] on button "Lọc" at bounding box center [64, 289] width 28 height 16
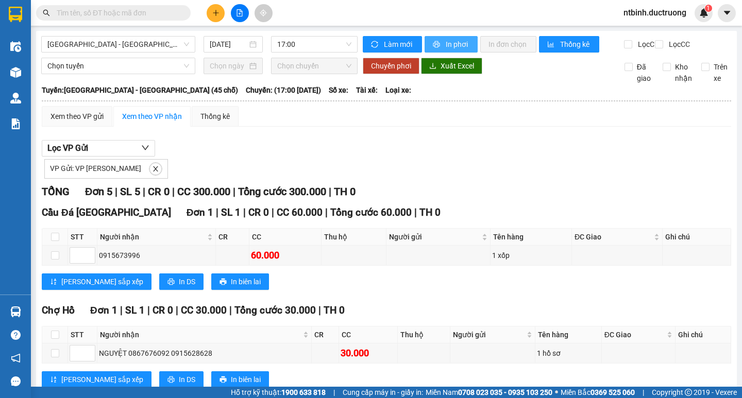
click at [465, 44] on span "In phơi" at bounding box center [458, 44] width 24 height 11
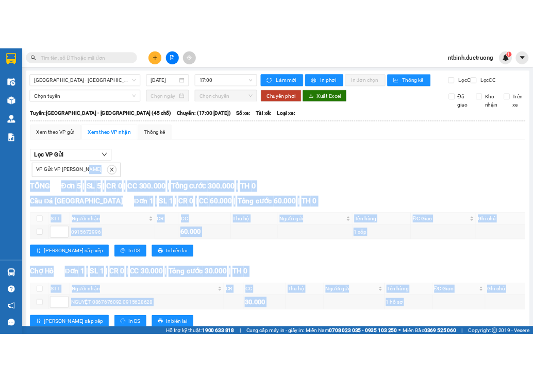
scroll to position [177, 0]
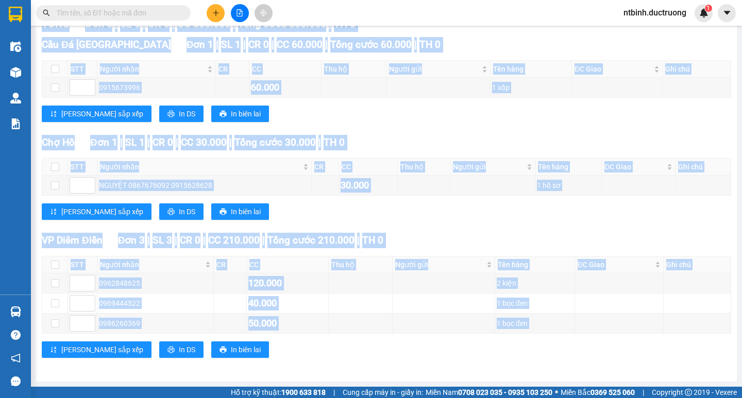
drag, startPoint x: 123, startPoint y: 418, endPoint x: 94, endPoint y: 418, distance: 29.4
click at [94, 398] on html "Kết quả tìm kiếm ( 0 ) Bộ lọc No Data ntbinh.ductruong 1 Điều hành xe Kho hàng …" at bounding box center [371, 199] width 742 height 398
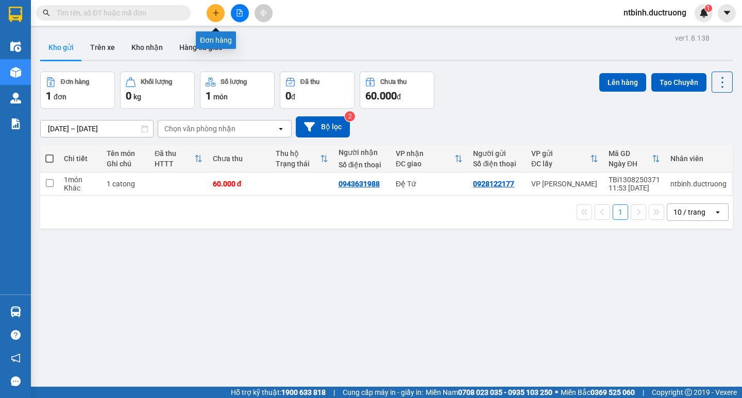
click at [218, 7] on button at bounding box center [216, 13] width 18 height 18
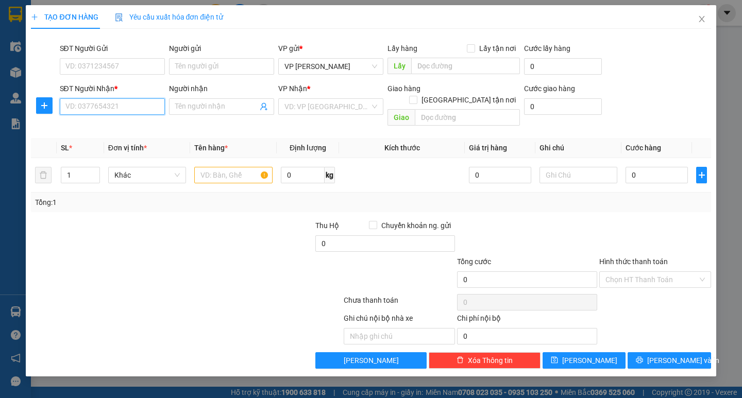
click at [92, 109] on input "SĐT Người Nhận *" at bounding box center [112, 106] width 105 height 16
click at [100, 123] on div "0369857950" at bounding box center [112, 127] width 93 height 11
type input "0369857950"
click at [215, 167] on input "text" at bounding box center [233, 175] width 78 height 16
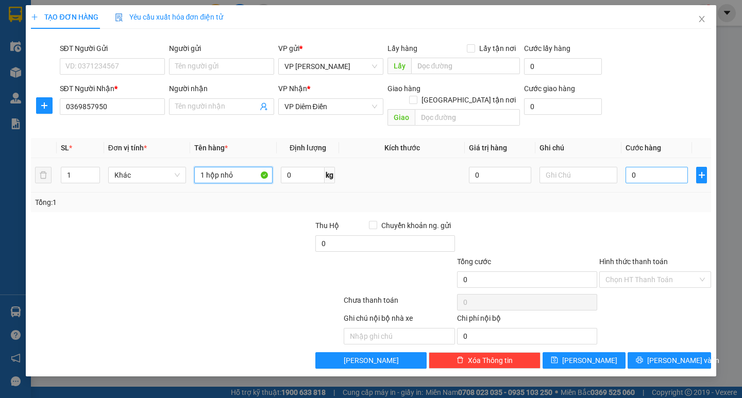
type input "1 hộp nhỏ"
click at [532, 167] on input "0" at bounding box center [656, 175] width 62 height 16
click at [532, 170] on input "0" at bounding box center [656, 175] width 62 height 16
type input "30"
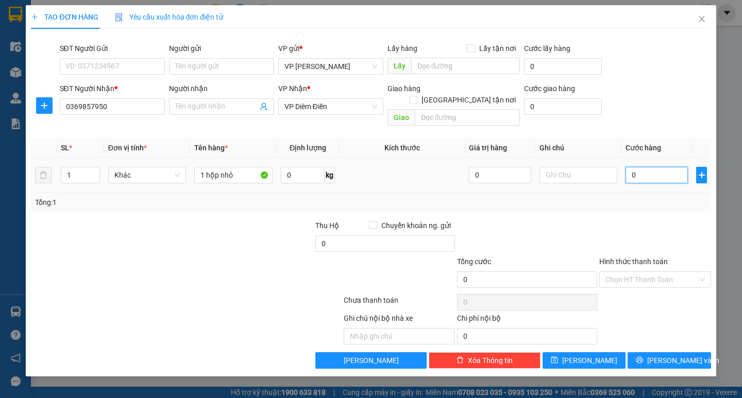
type input "30"
click at [532, 197] on div "Tổng: 1" at bounding box center [370, 202] width 671 height 11
type input "30.000"
click at [532, 272] on input "Hình thức thanh toán" at bounding box center [651, 279] width 92 height 15
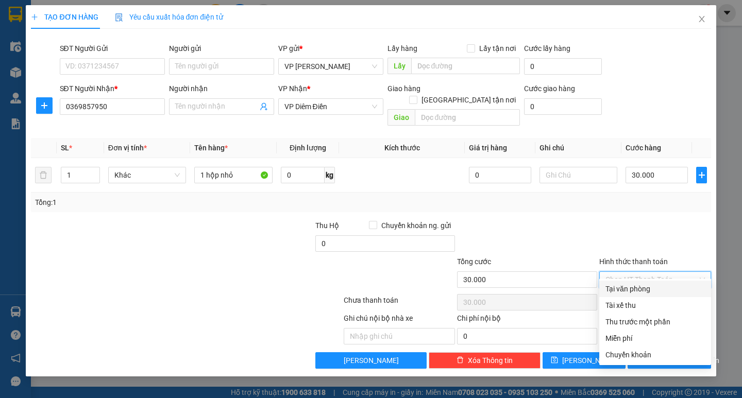
click at [532, 289] on div "Tại văn phòng" at bounding box center [654, 288] width 99 height 11
type input "0"
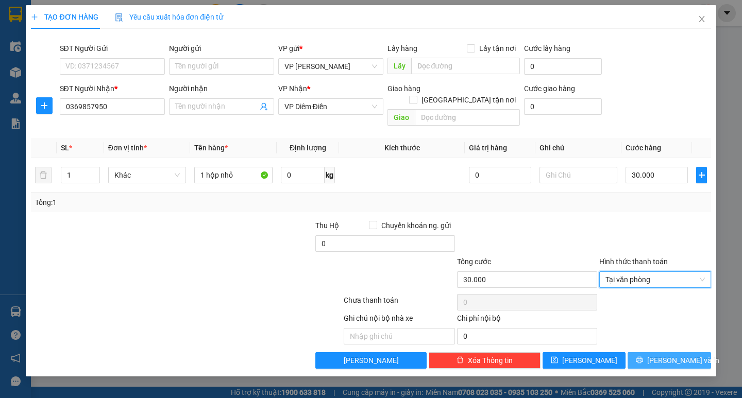
click at [532, 355] on span "[PERSON_NAME] và In" at bounding box center [683, 360] width 72 height 11
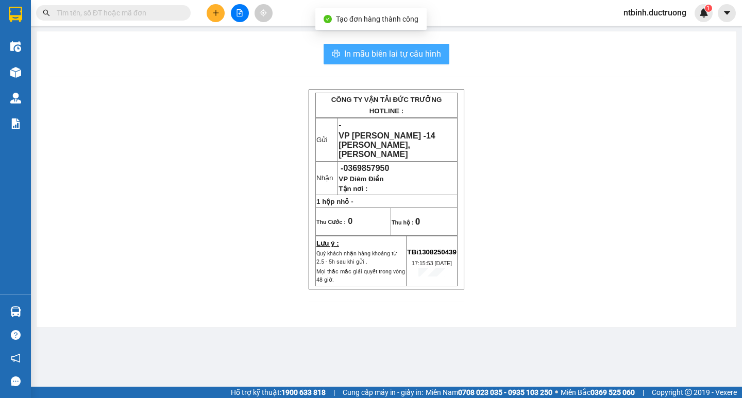
click at [346, 50] on span "In mẫu biên lai tự cấu hình" at bounding box center [392, 53] width 97 height 13
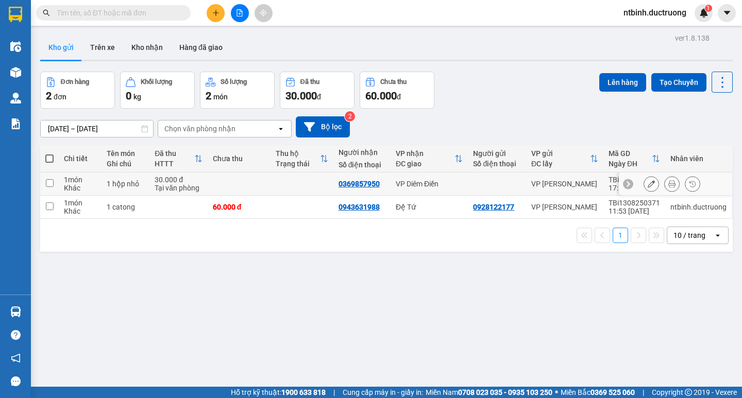
click at [219, 179] on td at bounding box center [239, 184] width 63 height 23
checkbox input "true"
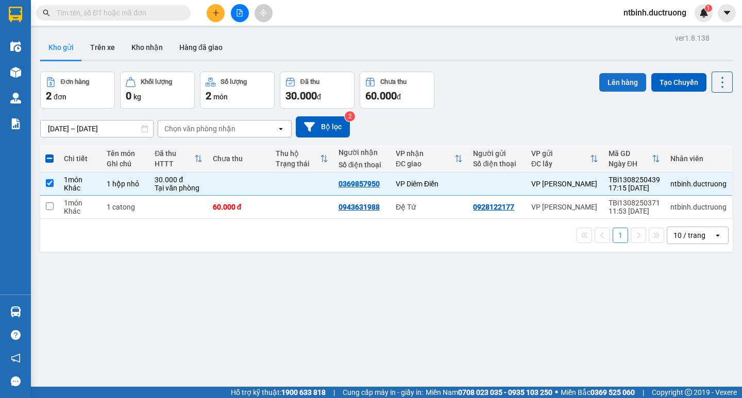
click at [532, 74] on button "Lên hàng" at bounding box center [622, 82] width 47 height 19
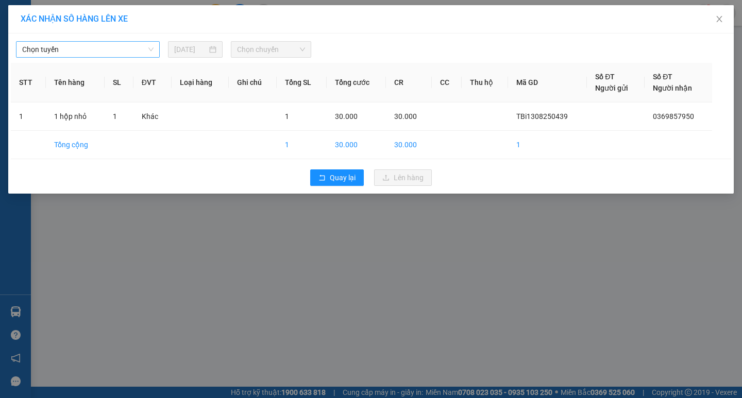
click at [129, 48] on span "Chọn tuyến" at bounding box center [87, 49] width 131 height 15
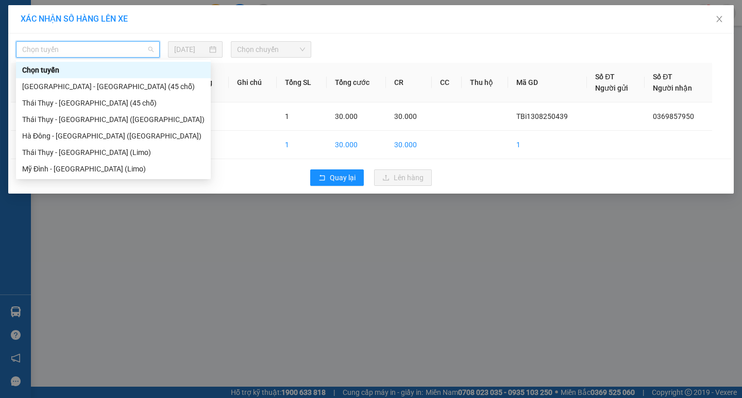
click at [126, 76] on div "Chọn tuyến" at bounding box center [113, 70] width 195 height 16
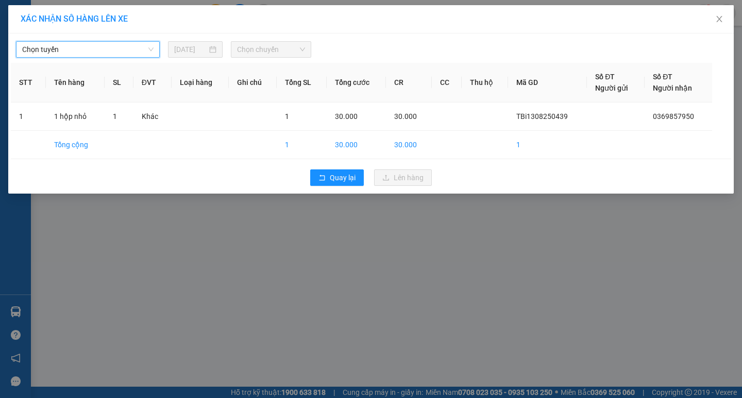
click at [116, 57] on span "Chọn tuyến" at bounding box center [87, 49] width 131 height 15
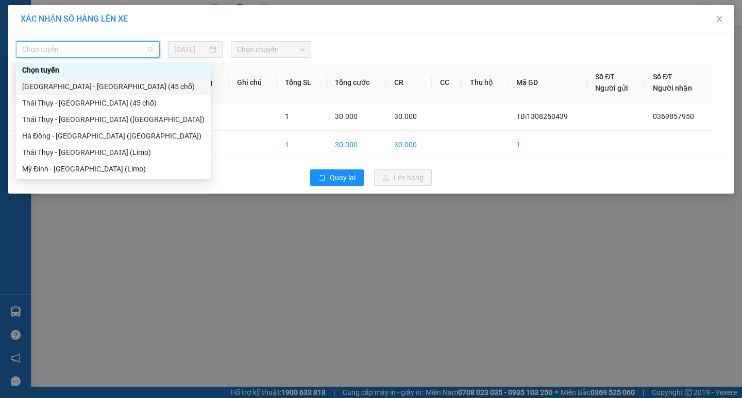
click at [112, 84] on div "[GEOGRAPHIC_DATA] - [GEOGRAPHIC_DATA] (45 chỗ)" at bounding box center [113, 86] width 182 height 11
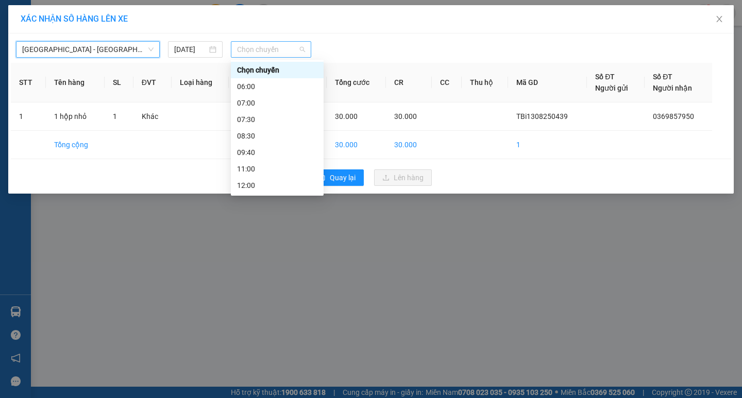
click at [258, 44] on span "Chọn chuyến" at bounding box center [271, 49] width 68 height 15
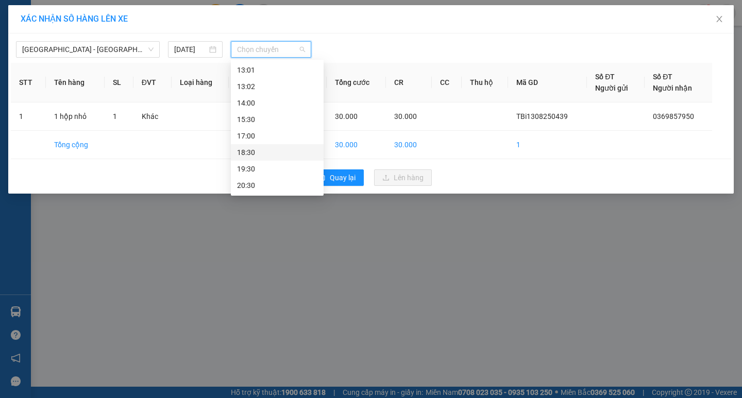
click at [271, 155] on div "18:30" at bounding box center [277, 152] width 80 height 11
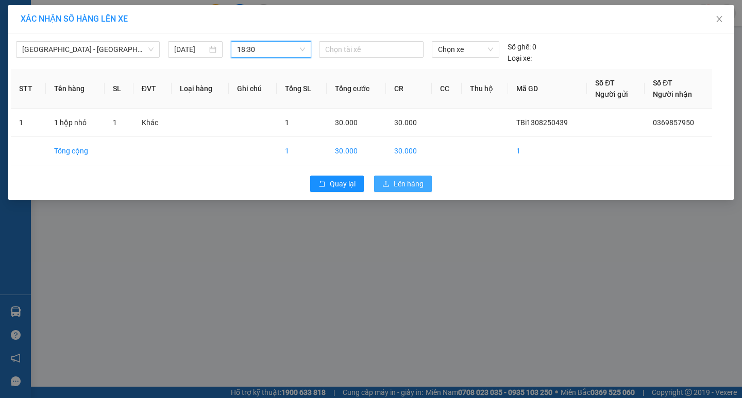
click at [386, 181] on icon "upload" at bounding box center [385, 183] width 7 height 7
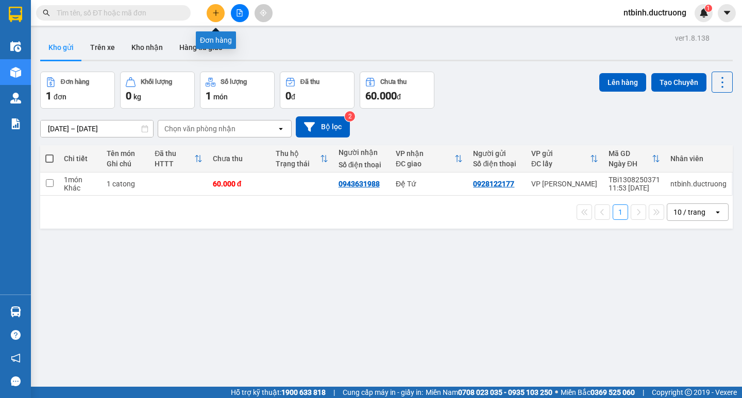
click at [218, 12] on icon "plus" at bounding box center [215, 12] width 7 height 7
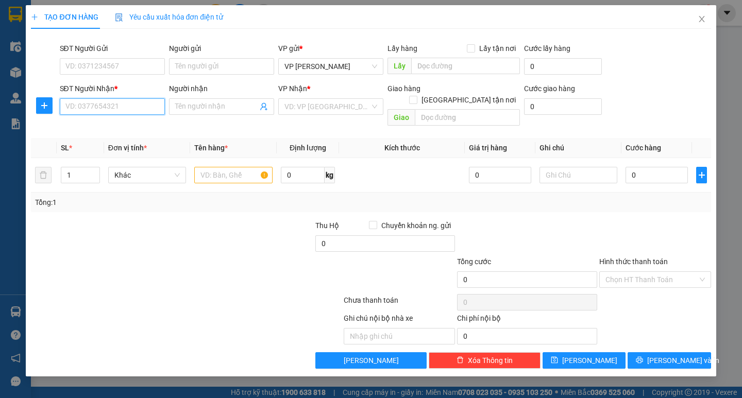
click at [121, 112] on input "SĐT Người Nhận *" at bounding box center [112, 106] width 105 height 16
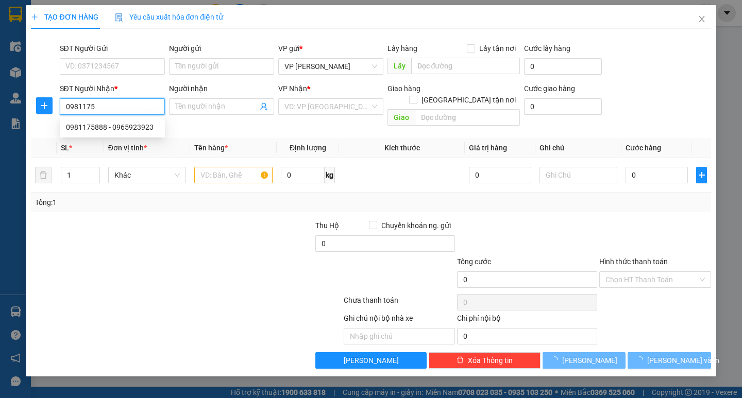
click at [129, 128] on div "0981175888 - 0965923923" at bounding box center [112, 127] width 93 height 11
type input "0981175888"
type input "0965923923"
type input "0981175888"
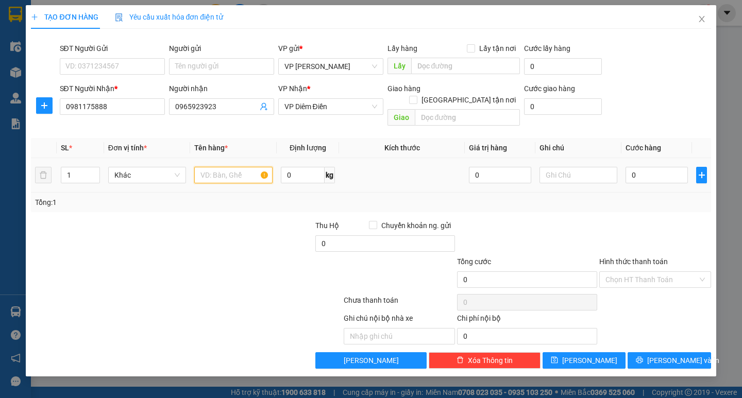
click at [249, 167] on input "text" at bounding box center [233, 175] width 78 height 16
type input "1 bọc"
click at [532, 167] on input "0" at bounding box center [656, 175] width 62 height 16
type input "50"
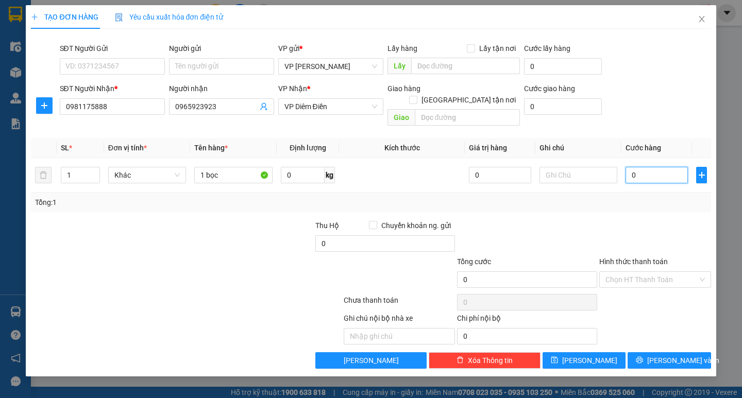
type input "50"
click at [532, 210] on div "Transit Pickup Surcharge Ids Transit Deliver Surcharge Ids Transit Deliver Surc…" at bounding box center [370, 203] width 679 height 332
type input "50.000"
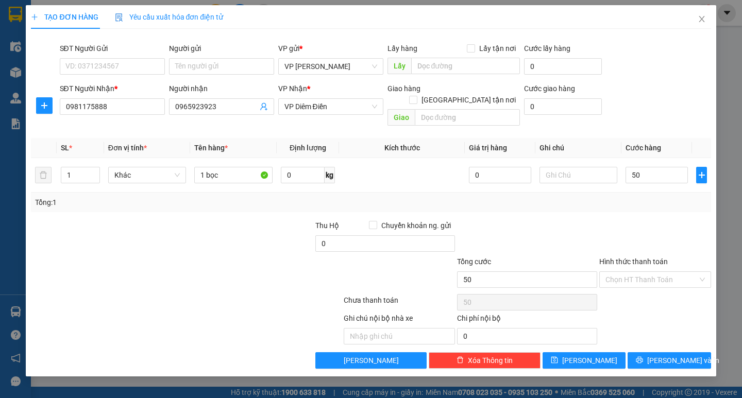
type input "50.000"
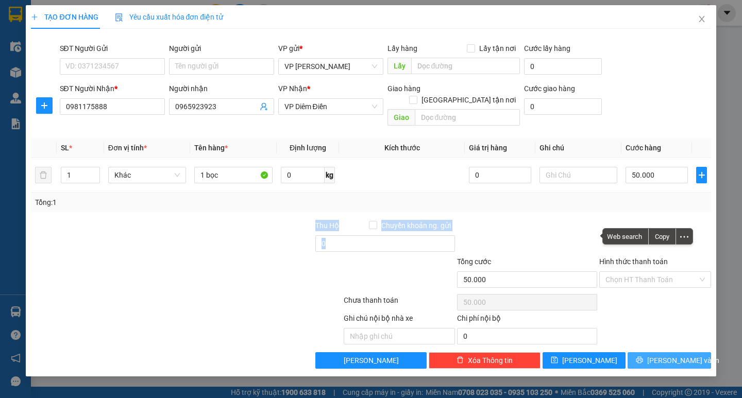
click at [532, 355] on span "[PERSON_NAME] và In" at bounding box center [683, 360] width 72 height 11
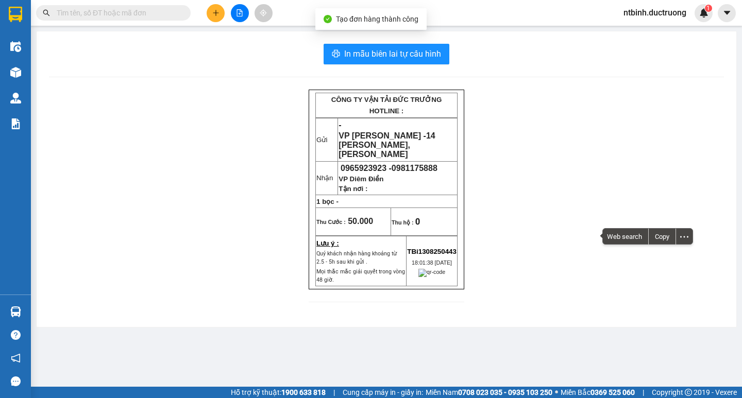
click at [362, 41] on div "In mẫu biên lai tự cấu hình CÔNG TY VẬN TẢI ĐỨC TRƯỞNG HOTLINE : Gửi - VP [PERS…" at bounding box center [386, 179] width 699 height 296
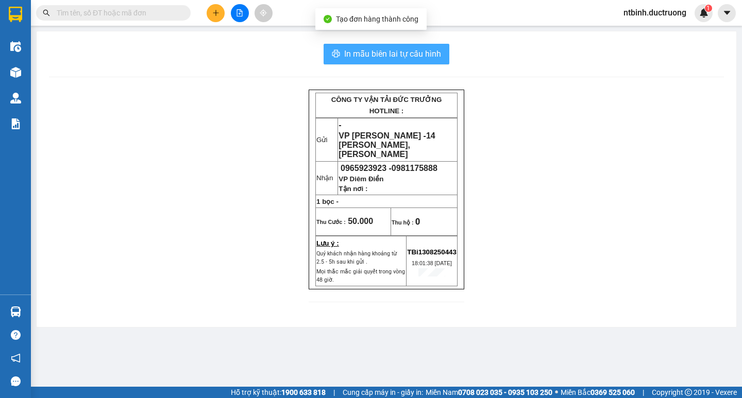
click at [364, 47] on span "In mẫu biên lai tự cấu hình" at bounding box center [392, 53] width 97 height 13
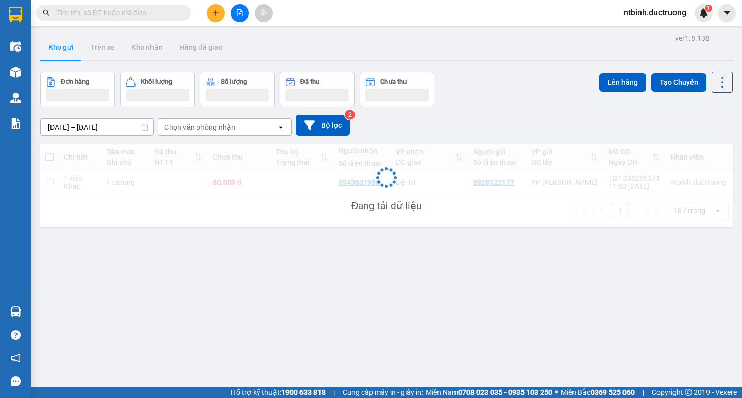
click at [215, 15] on icon "plus" at bounding box center [215, 12] width 7 height 7
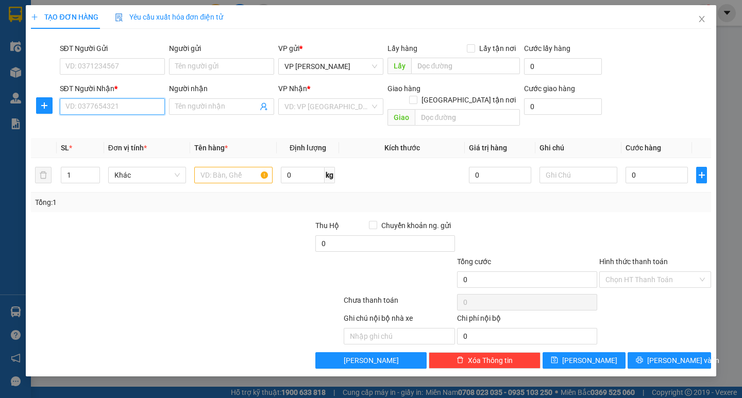
click at [135, 107] on input "SĐT Người Nhận *" at bounding box center [112, 106] width 105 height 16
click at [115, 128] on div "0911708833" at bounding box center [112, 127] width 93 height 11
type input "0911708833"
click at [213, 167] on input "text" at bounding box center [233, 175] width 78 height 16
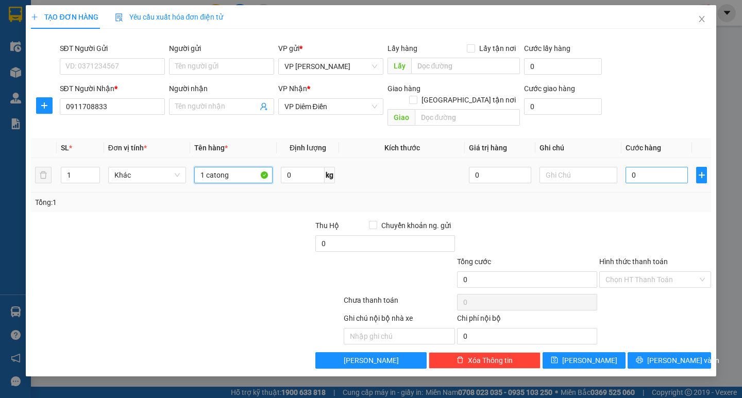
type input "1 catong"
click at [532, 167] on input "0" at bounding box center [656, 175] width 62 height 16
click at [532, 170] on input "0" at bounding box center [656, 175] width 62 height 16
click at [532, 199] on div "Tổng: 1" at bounding box center [370, 203] width 679 height 20
click at [532, 167] on input "0" at bounding box center [656, 175] width 62 height 16
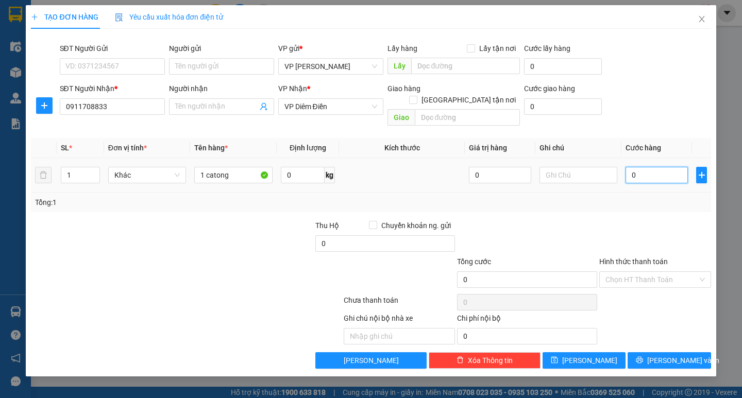
click at [532, 167] on input "0" at bounding box center [656, 175] width 62 height 16
type input "50"
click at [532, 198] on div "Tổng: 1" at bounding box center [370, 203] width 679 height 20
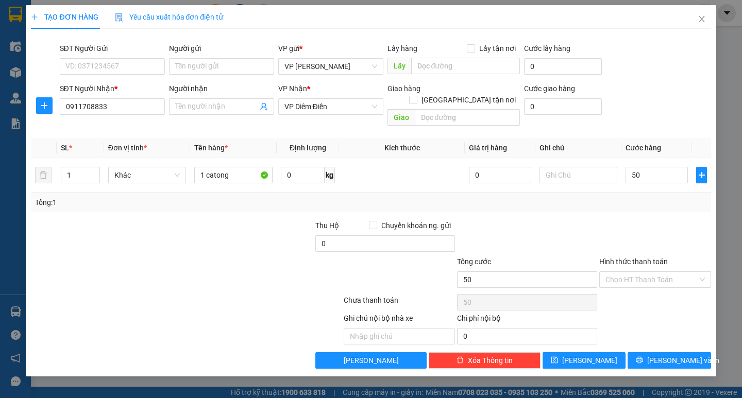
type input "50.000"
click at [532, 352] on button "[PERSON_NAME] và In" at bounding box center [668, 360] width 83 height 16
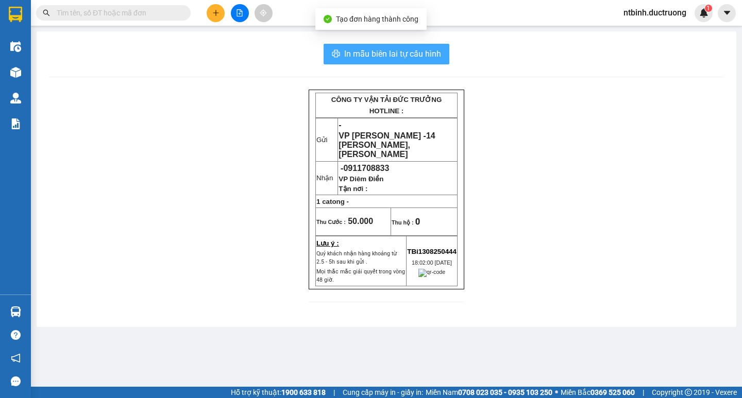
click at [418, 58] on span "In mẫu biên lai tự cấu hình" at bounding box center [392, 53] width 97 height 13
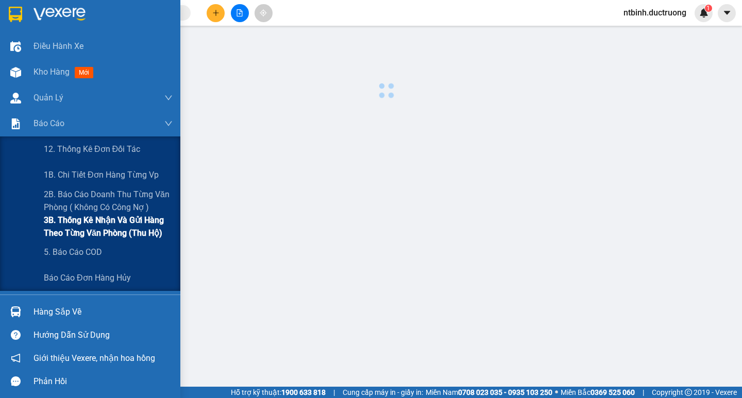
click at [82, 234] on span "3B. Thống kê nhận và gửi hàng theo từng văn phòng (thu hộ)" at bounding box center [108, 227] width 129 height 26
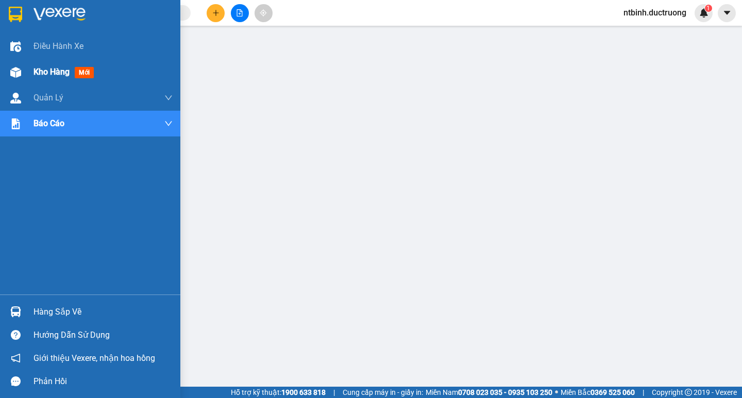
click at [26, 70] on div "Kho hàng mới" at bounding box center [90, 72] width 180 height 26
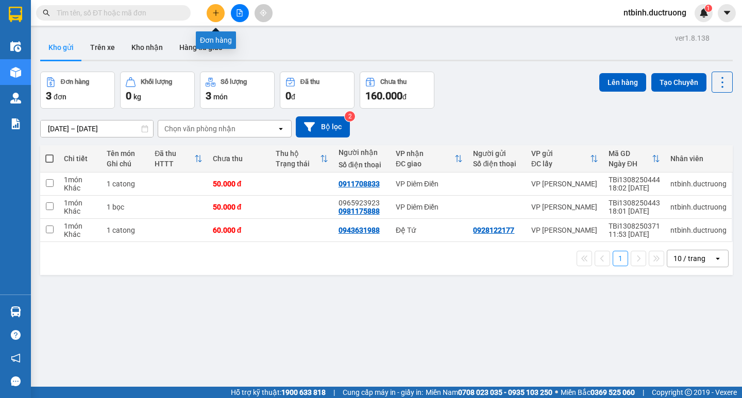
click at [213, 14] on icon "plus" at bounding box center [215, 12] width 7 height 7
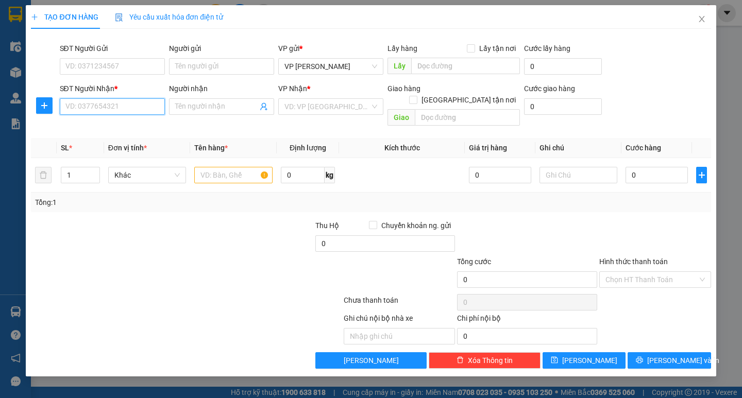
click at [125, 106] on input "SĐT Người Nhận *" at bounding box center [112, 106] width 105 height 16
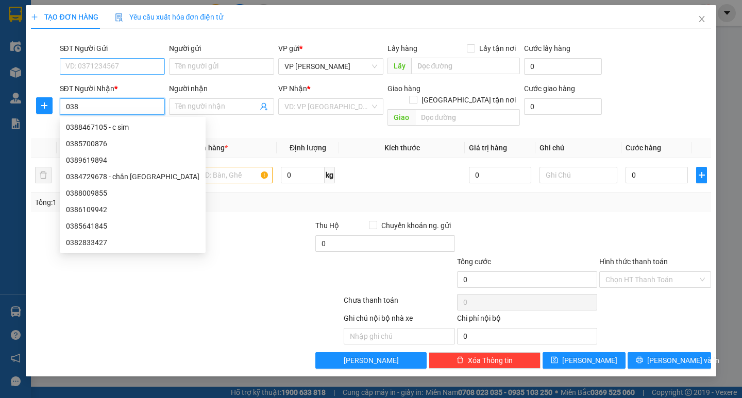
type input "038"
click at [87, 72] on input "SĐT Người Gửi" at bounding box center [112, 66] width 105 height 16
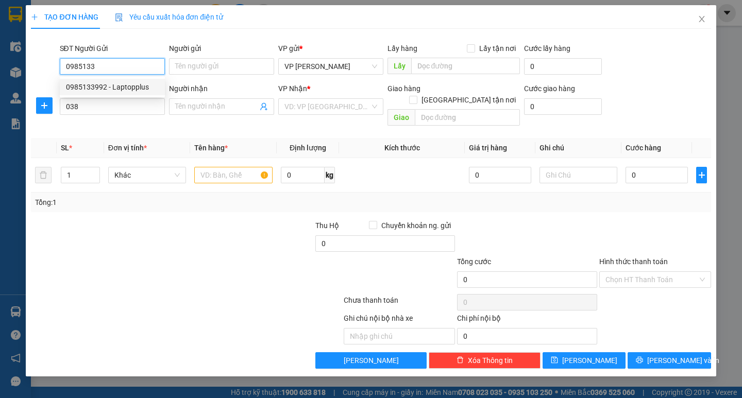
click at [117, 90] on div "0985133992 - Laptopplus" at bounding box center [112, 86] width 93 height 11
type input "0985133992"
type input "Laptopplus"
type input "0985133992"
click at [109, 104] on input "038" at bounding box center [112, 106] width 105 height 16
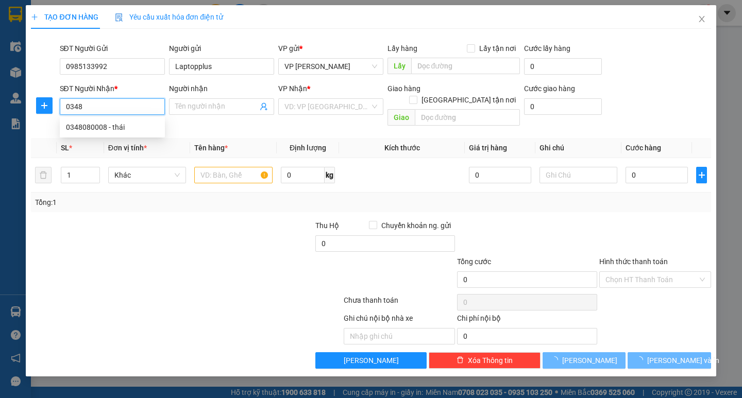
click at [106, 120] on div "0348080008 - thái" at bounding box center [112, 127] width 105 height 16
type input "0348080008"
type input "thái"
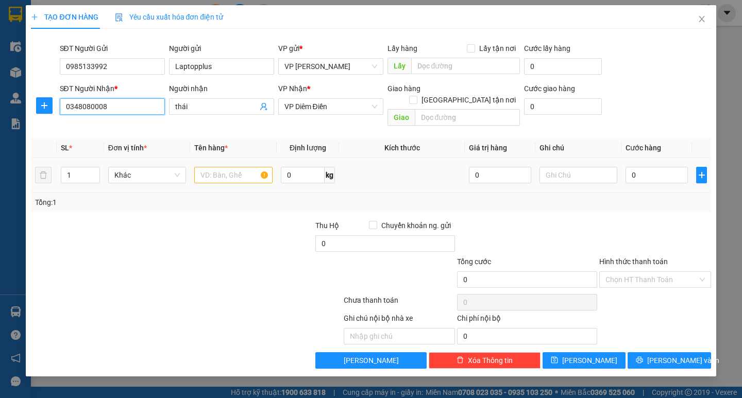
type input "0348080008"
click at [214, 167] on input "text" at bounding box center [233, 175] width 78 height 16
type input "1 hộp"
click at [532, 168] on input "0" at bounding box center [656, 175] width 62 height 16
click at [532, 170] on td at bounding box center [578, 175] width 86 height 35
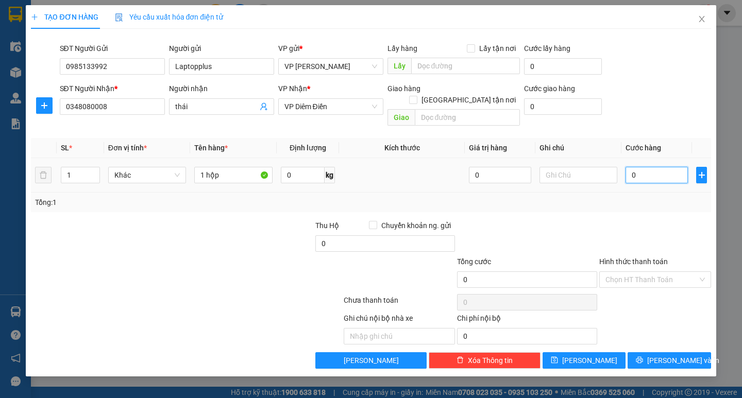
click at [532, 167] on input "0" at bounding box center [656, 175] width 62 height 16
type input "50"
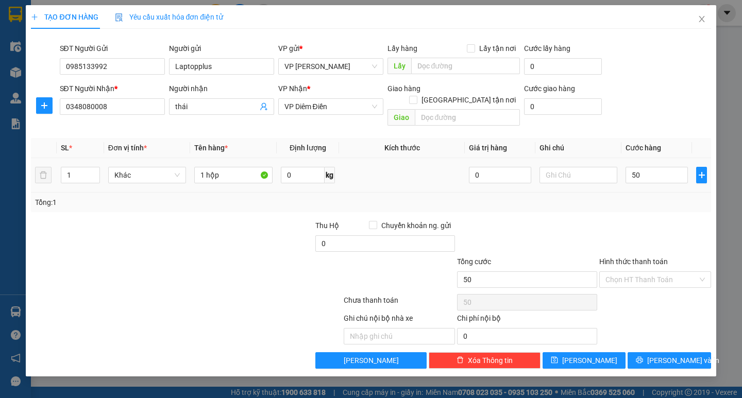
click at [532, 204] on div "Transit Pickup Surcharge Ids Transit Deliver Surcharge Ids Transit Deliver Surc…" at bounding box center [370, 203] width 679 height 332
type input "50.000"
click at [532, 352] on button "[PERSON_NAME] và In" at bounding box center [668, 360] width 83 height 16
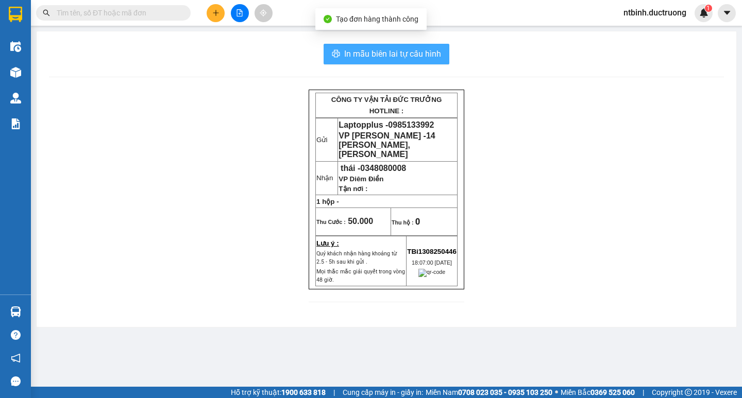
click at [361, 49] on span "In mẫu biên lai tự cấu hình" at bounding box center [392, 53] width 97 height 13
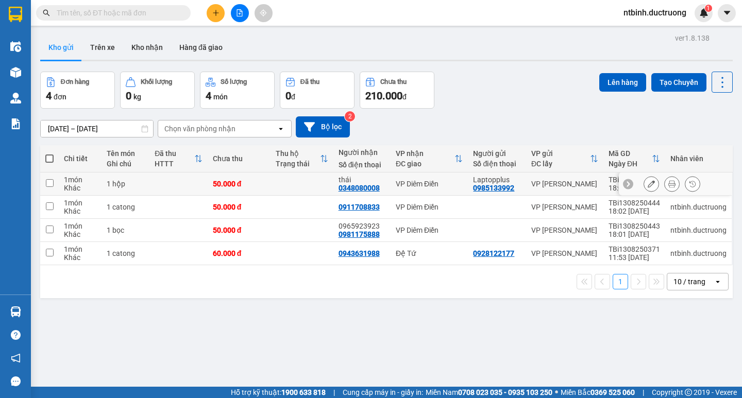
click at [252, 179] on td "50.000 đ" at bounding box center [239, 184] width 63 height 23
checkbox input "true"
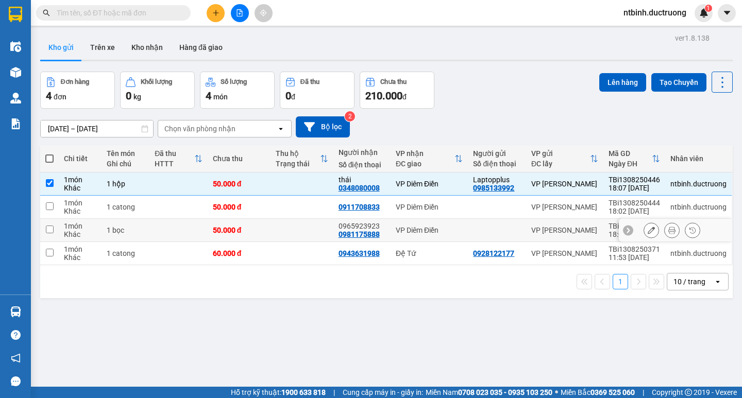
click at [257, 220] on td "50.000 đ" at bounding box center [239, 230] width 63 height 23
checkbox input "true"
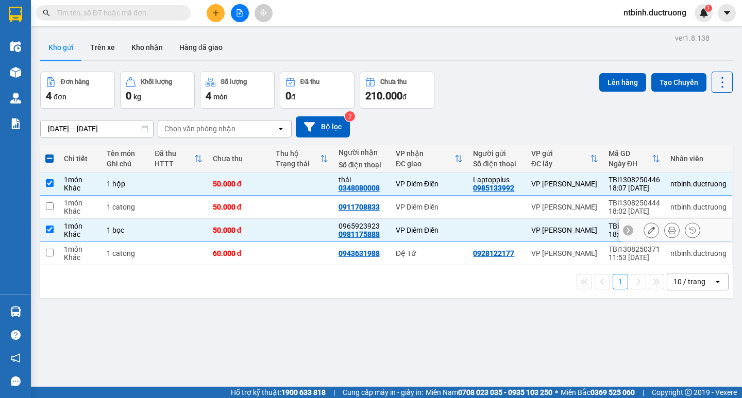
click at [270, 207] on td at bounding box center [301, 207] width 63 height 23
checkbox input "true"
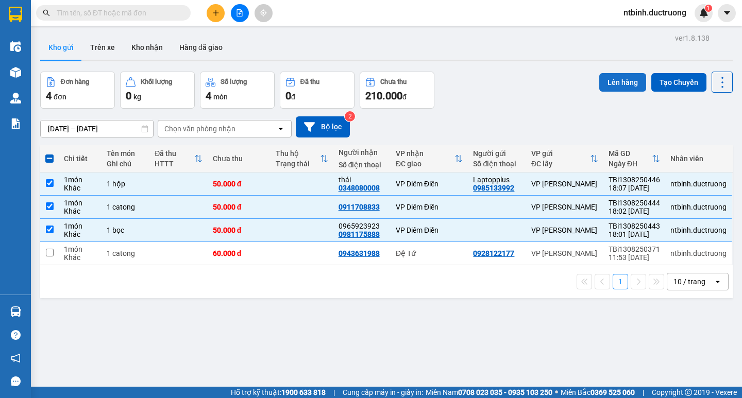
click at [532, 74] on button "Lên hàng" at bounding box center [622, 82] width 47 height 19
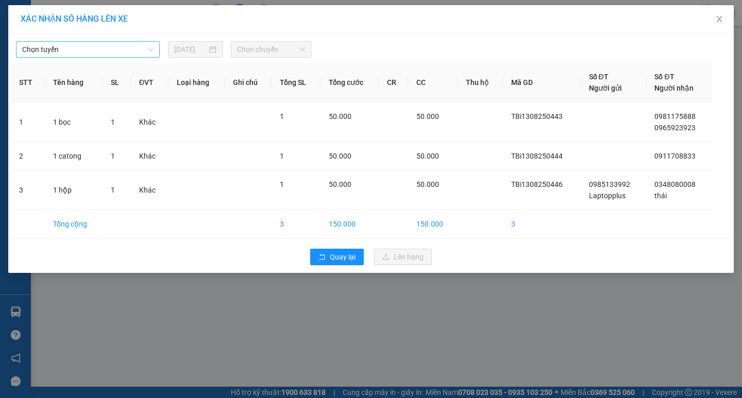
click at [106, 41] on div "Chọn tuyến" at bounding box center [88, 49] width 144 height 16
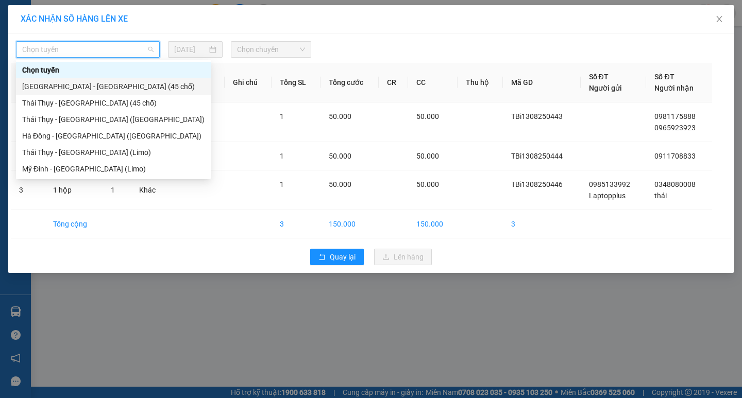
click at [103, 84] on div "[GEOGRAPHIC_DATA] - [GEOGRAPHIC_DATA] (45 chỗ)" at bounding box center [113, 86] width 195 height 16
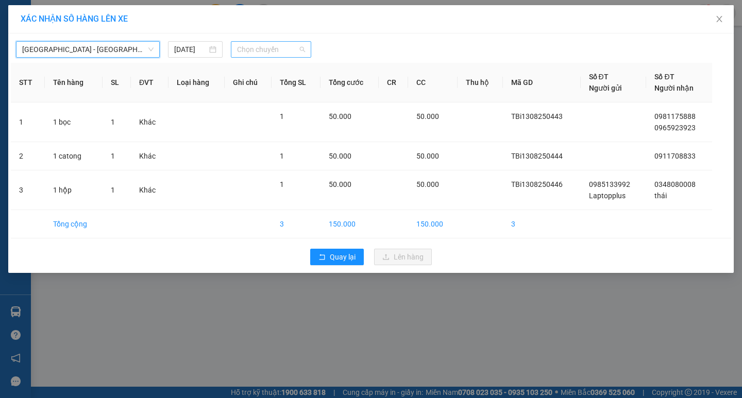
click at [280, 54] on span "Chọn chuyến" at bounding box center [271, 49] width 68 height 15
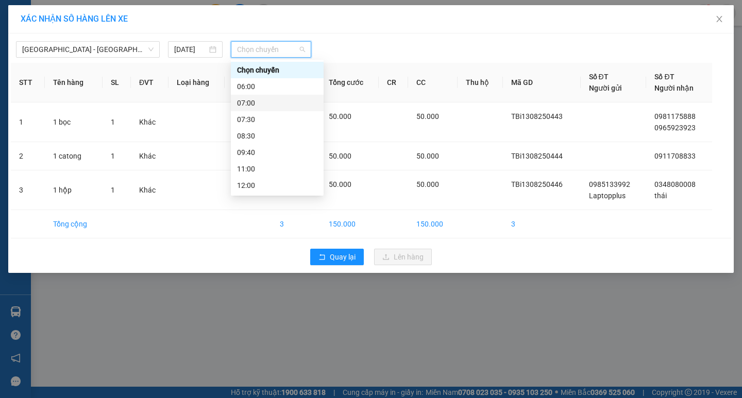
drag, startPoint x: 314, startPoint y: 81, endPoint x: 321, endPoint y: 159, distance: 78.1
click at [323, 172] on div "Chọn chuyến 06:00 07:00 07:30 08:30 09:40 11:00 12:00 13:00 13:01 13:02 14:00 1…" at bounding box center [277, 128] width 93 height 132
click at [270, 150] on div "18:30" at bounding box center [277, 152] width 80 height 11
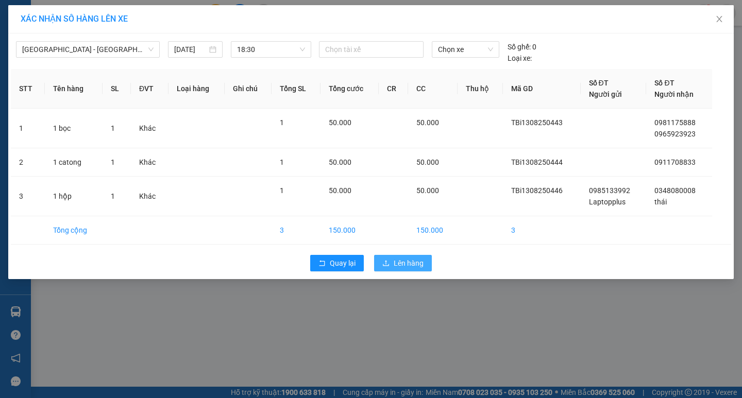
click at [404, 261] on span "Lên hàng" at bounding box center [409, 263] width 30 height 11
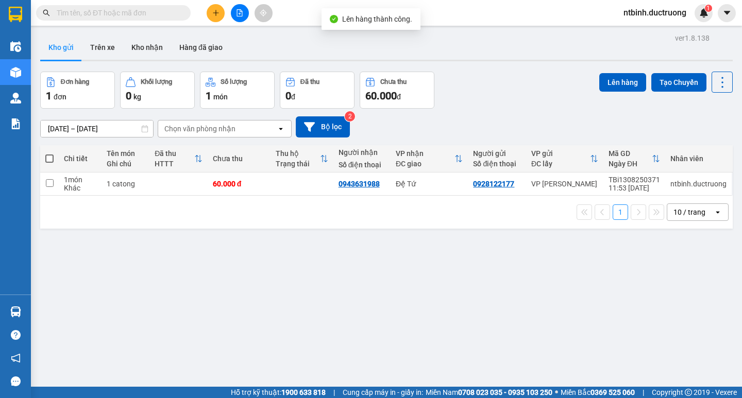
click at [235, 10] on button at bounding box center [240, 13] width 18 height 18
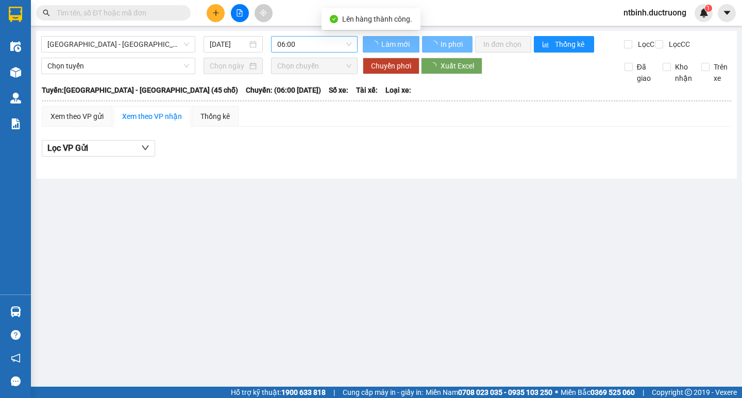
click at [299, 46] on span "06:00" at bounding box center [314, 44] width 74 height 15
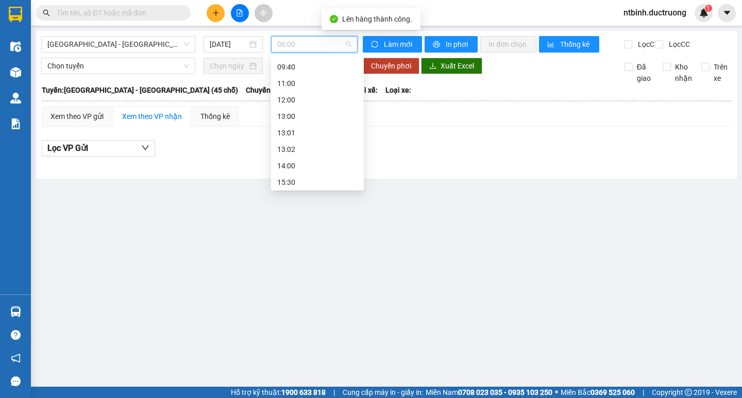
scroll to position [148, 0]
click at [313, 149] on div "18:30" at bounding box center [317, 147] width 80 height 11
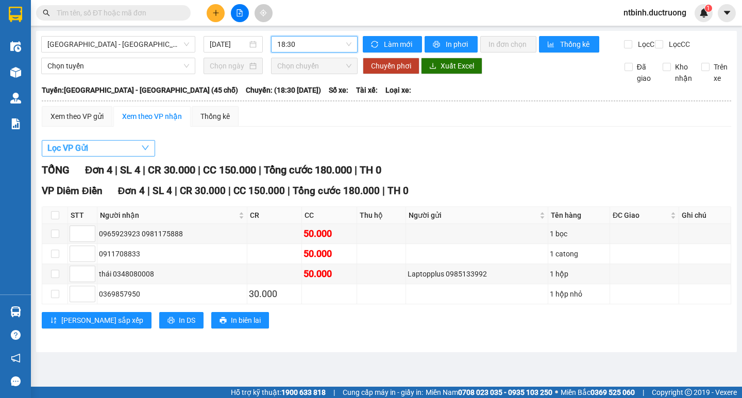
click at [102, 157] on button "Lọc VP Gửi" at bounding box center [98, 148] width 113 height 16
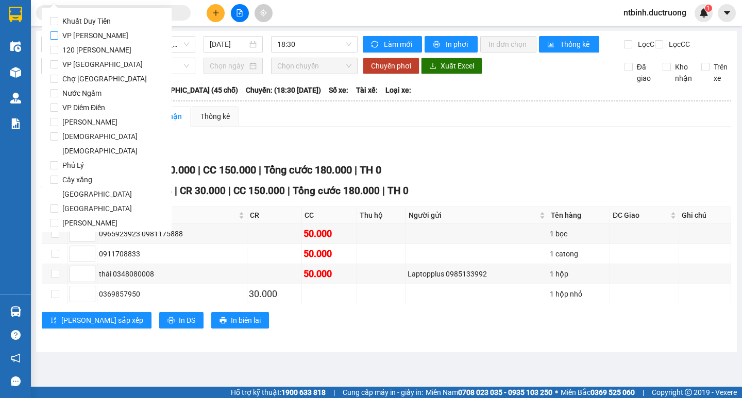
click at [83, 37] on span "VP [PERSON_NAME]" at bounding box center [95, 35] width 74 height 14
click at [58, 37] on input "VP [PERSON_NAME]" at bounding box center [54, 35] width 8 height 8
checkbox input "true"
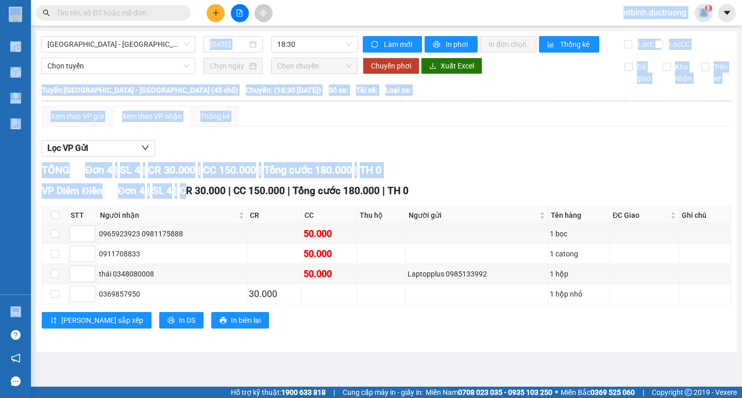
drag, startPoint x: 183, startPoint y: 23, endPoint x: 186, endPoint y: 206, distance: 182.9
click at [186, 206] on section "Kết quả tìm kiếm ( 0 ) Bộ lọc No Data ntbinh.ductruong 1 Điều hành xe Kho hàng …" at bounding box center [371, 199] width 742 height 398
click at [115, 157] on button "Lọc VP Gửi" at bounding box center [98, 148] width 113 height 16
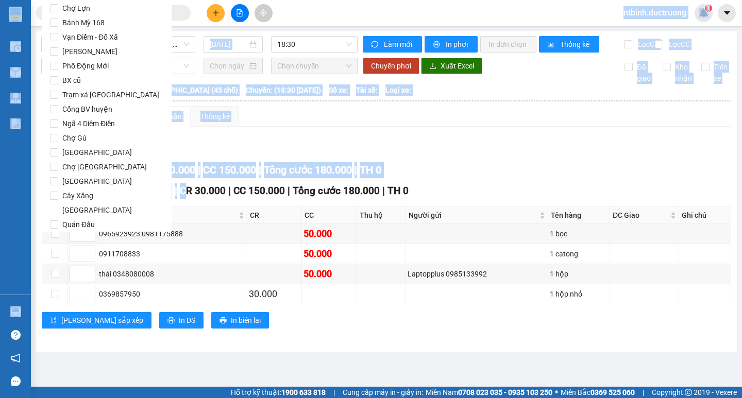
scroll to position [858, 0]
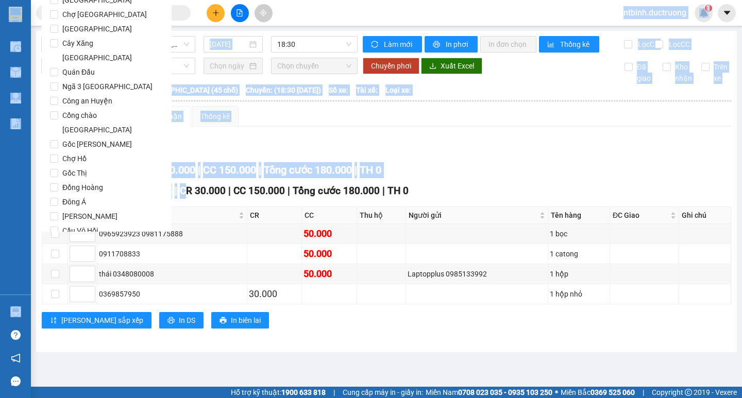
click at [54, 281] on button "Lọc" at bounding box center [64, 289] width 28 height 16
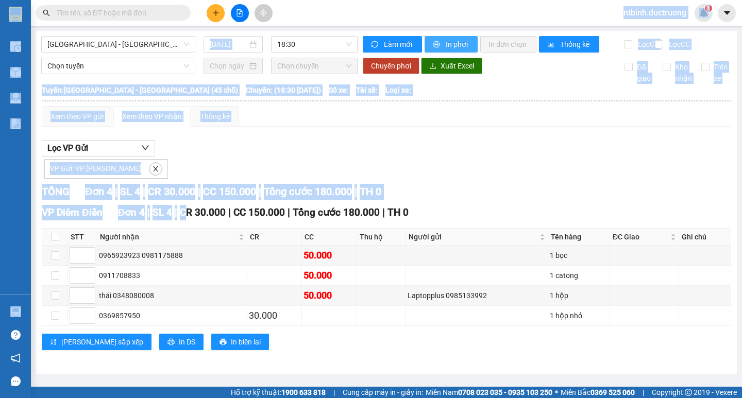
click at [447, 41] on span "In phơi" at bounding box center [458, 44] width 24 height 11
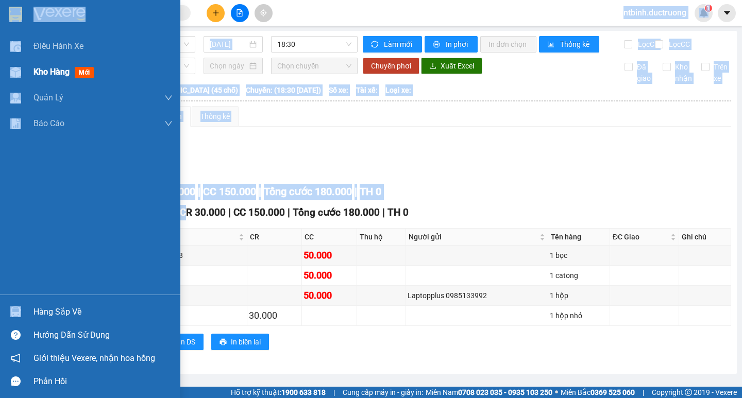
click at [9, 81] on div at bounding box center [16, 72] width 18 height 18
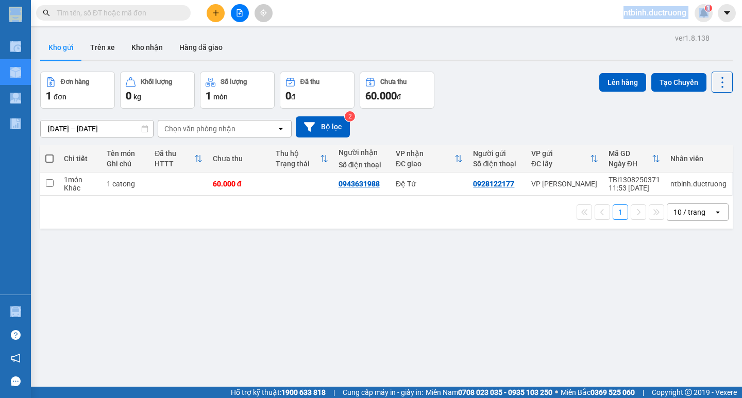
click at [409, 265] on div "ver 1.8.138 Kho gửi Trên xe Kho nhận Hàng đã giao Đơn hàng 1 đơn Khối lượng 0 k…" at bounding box center [386, 230] width 701 height 398
